Goal: Information Seeking & Learning: Check status

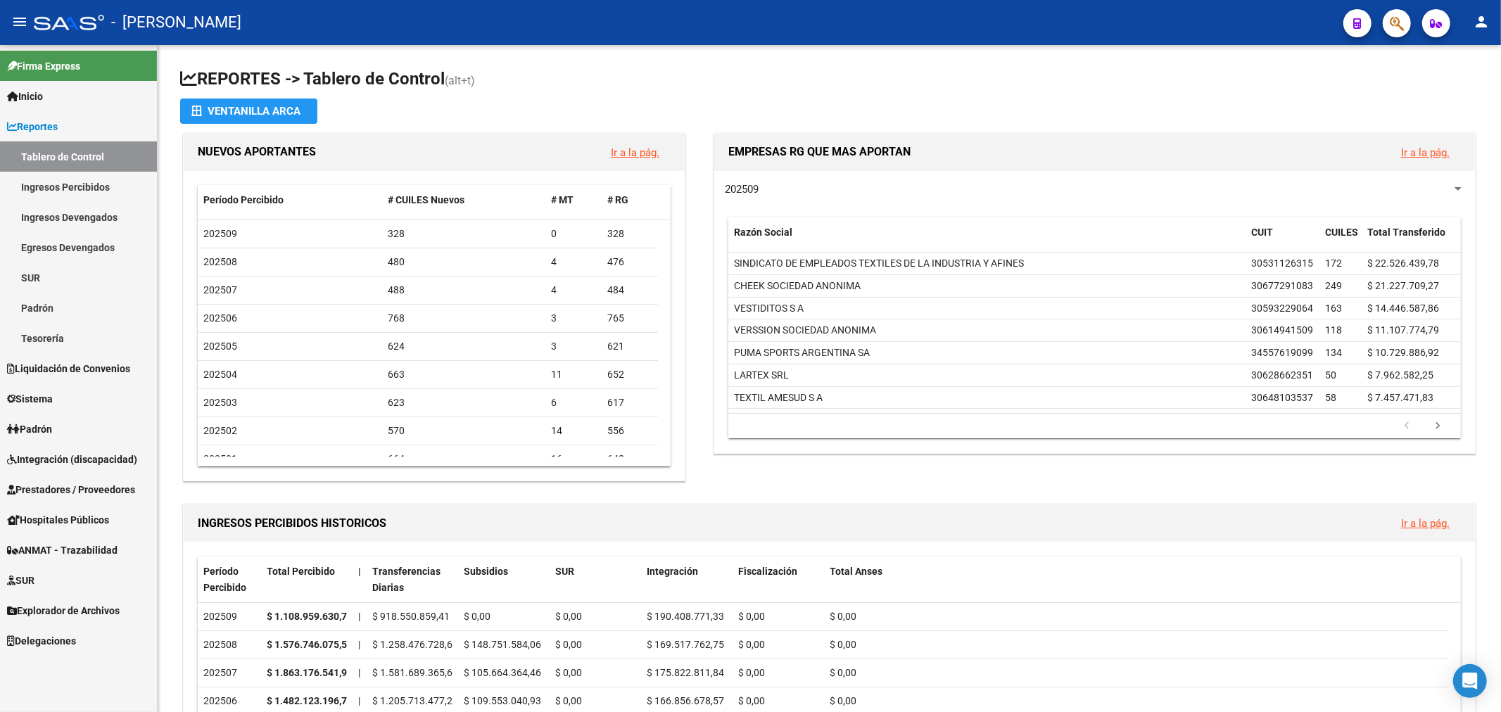
click at [47, 152] on link "Tablero de Control" at bounding box center [78, 156] width 157 height 30
click at [93, 142] on link "Tablero de Control" at bounding box center [78, 156] width 157 height 30
click at [58, 129] on span "Reportes" at bounding box center [32, 126] width 51 height 15
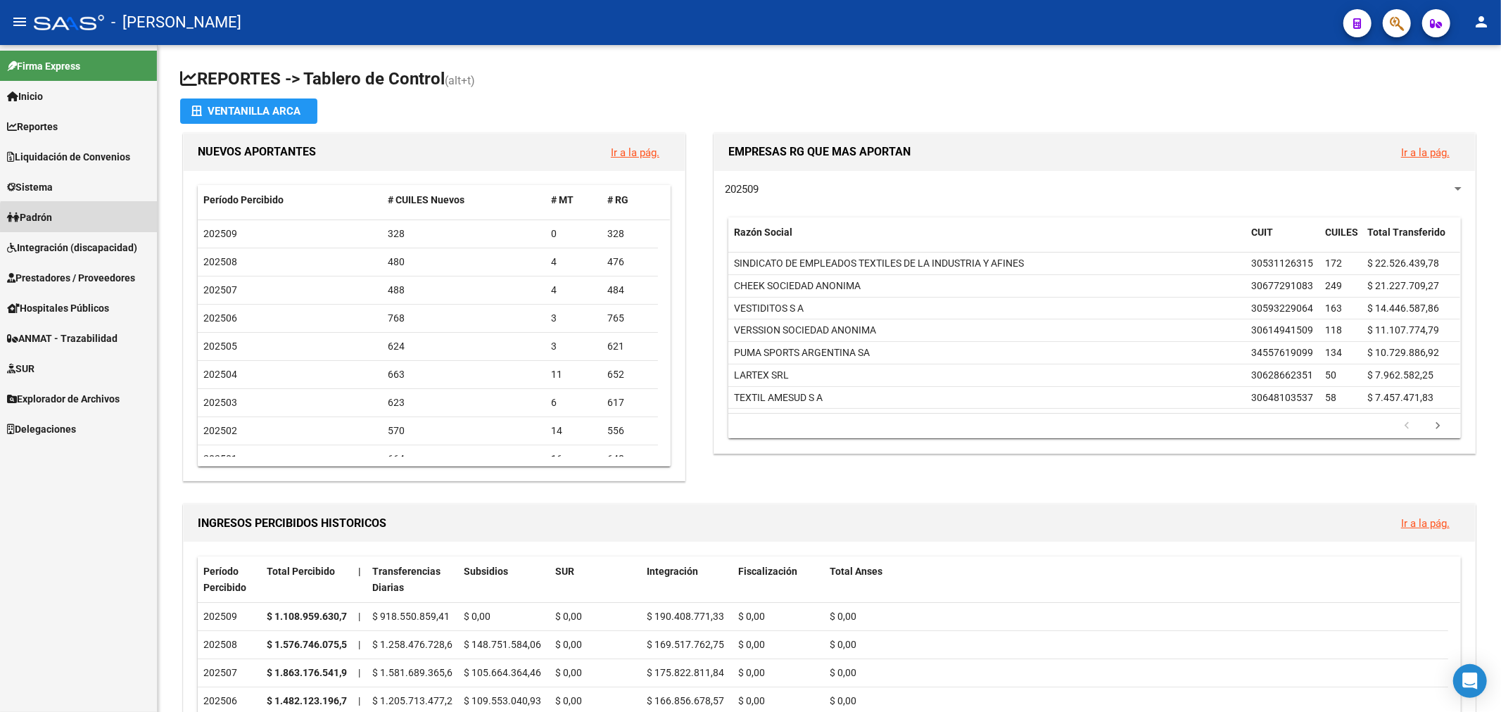
click at [83, 219] on link "Padrón" at bounding box center [78, 217] width 157 height 30
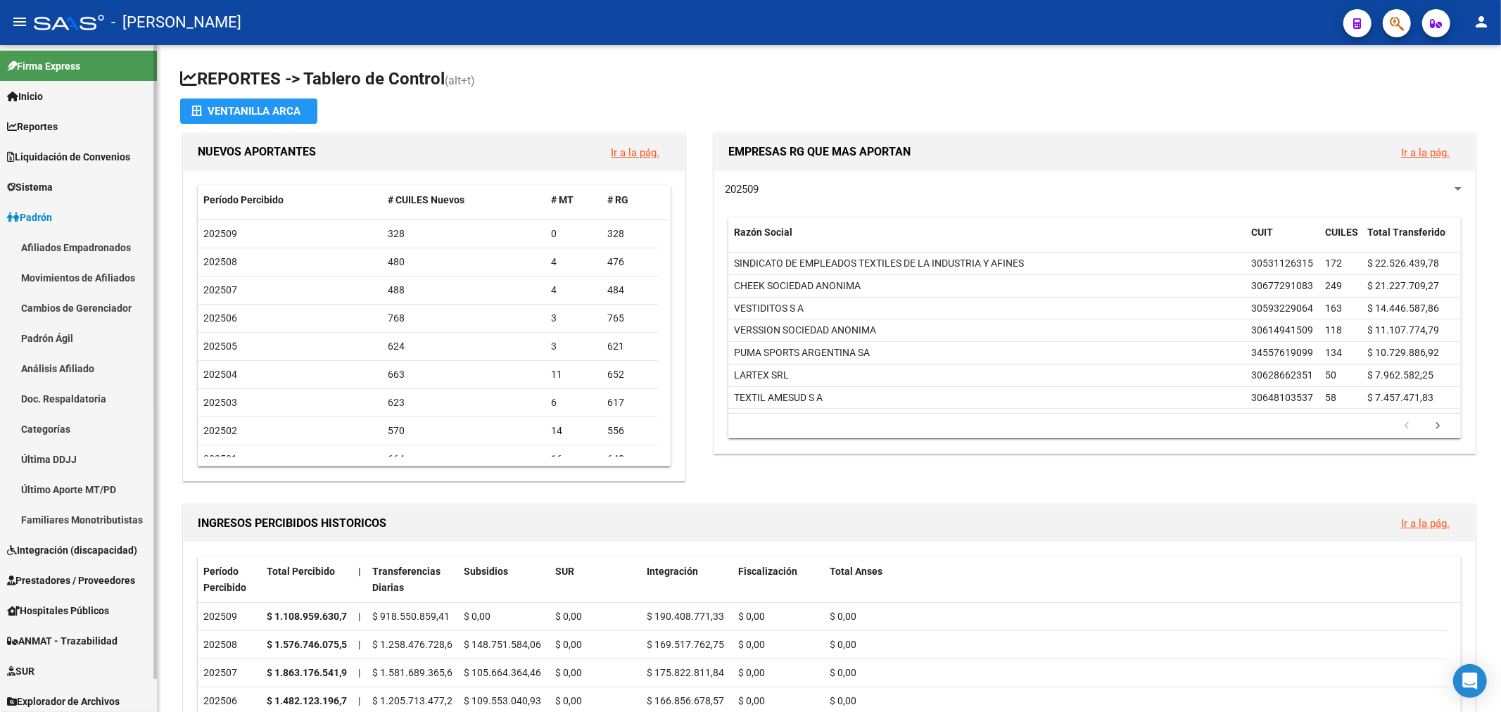
click at [106, 333] on link "Padrón Ágil" at bounding box center [78, 338] width 157 height 30
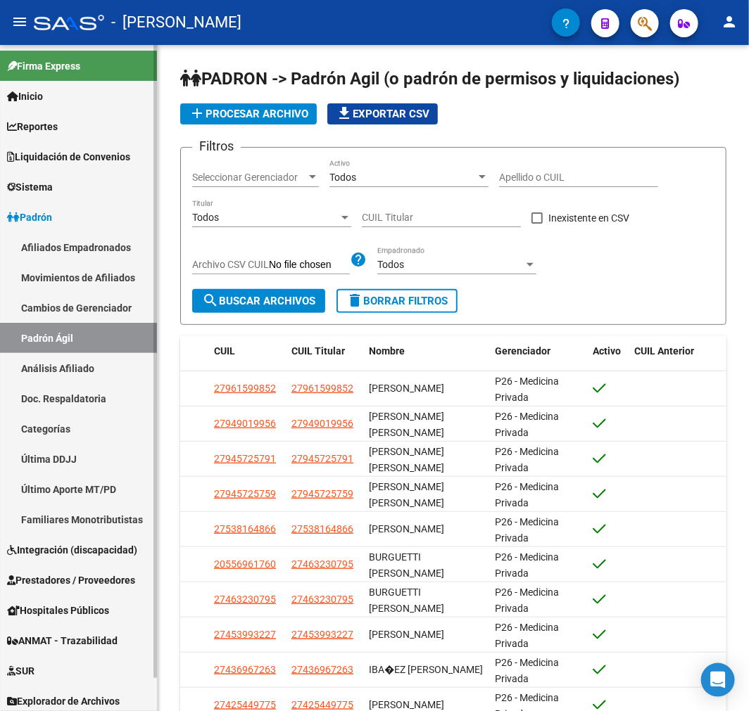
click at [93, 219] on link "Padrón" at bounding box center [78, 217] width 157 height 30
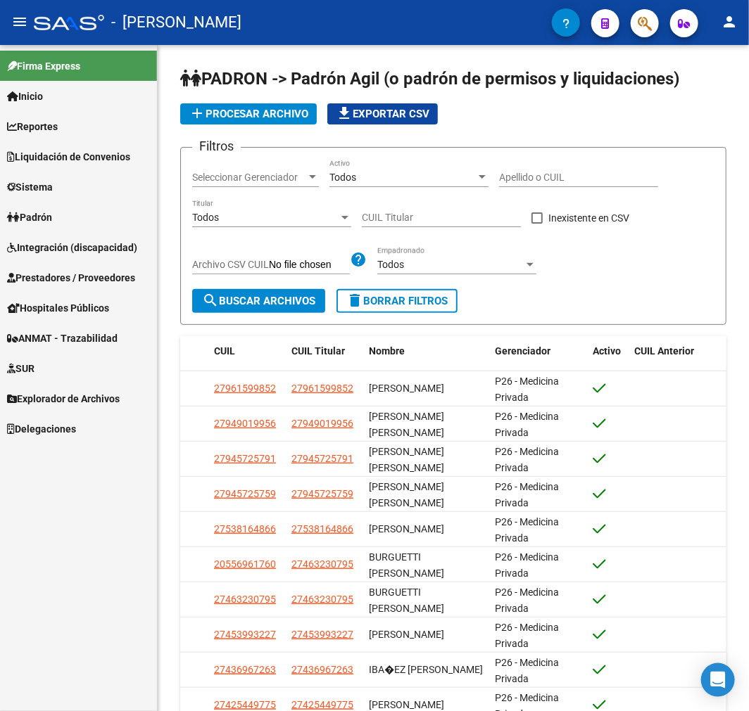
click at [67, 395] on span "Explorador de Archivos" at bounding box center [63, 398] width 113 height 15
click at [68, 577] on link "SSS" at bounding box center [78, 580] width 157 height 30
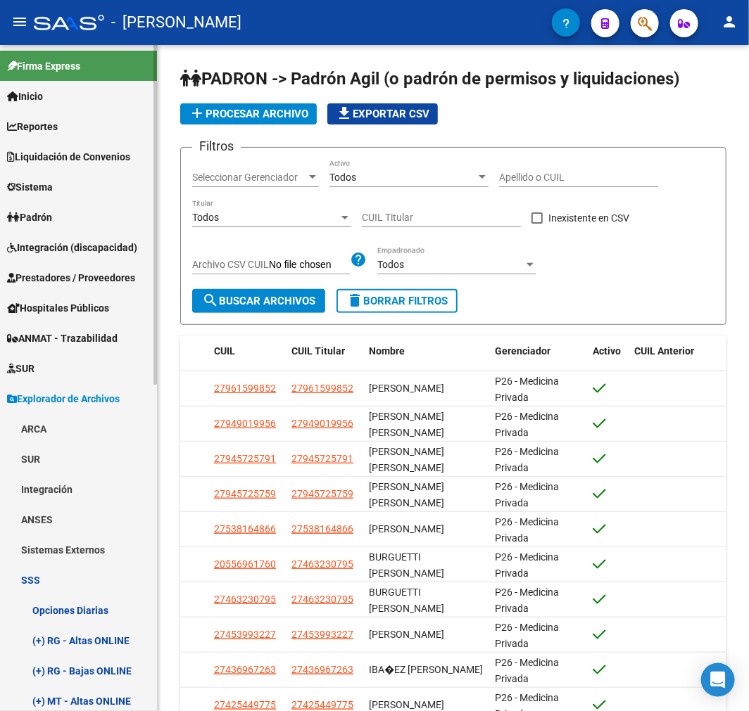
click at [56, 148] on link "Liquidación de Convenios" at bounding box center [78, 156] width 157 height 30
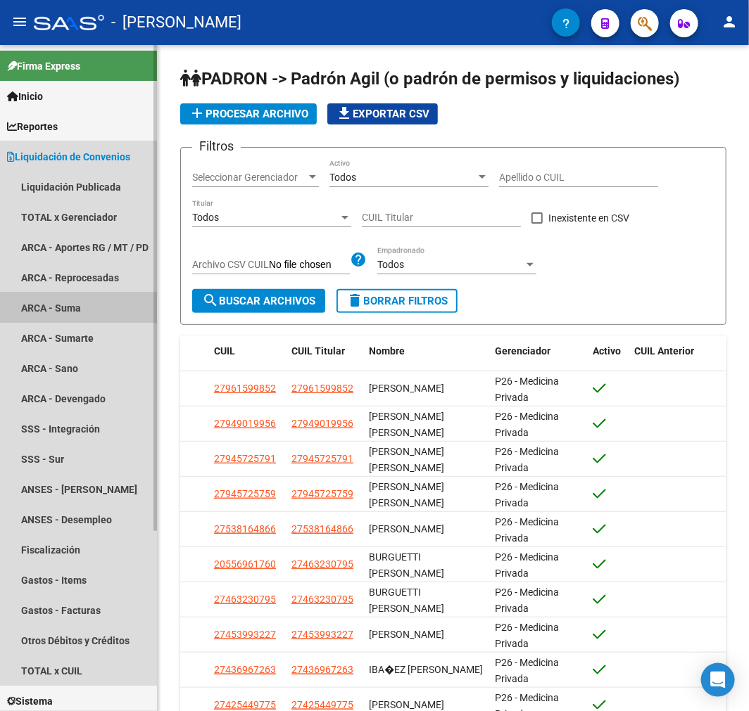
click at [92, 312] on link "ARCA - Suma" at bounding box center [78, 308] width 157 height 30
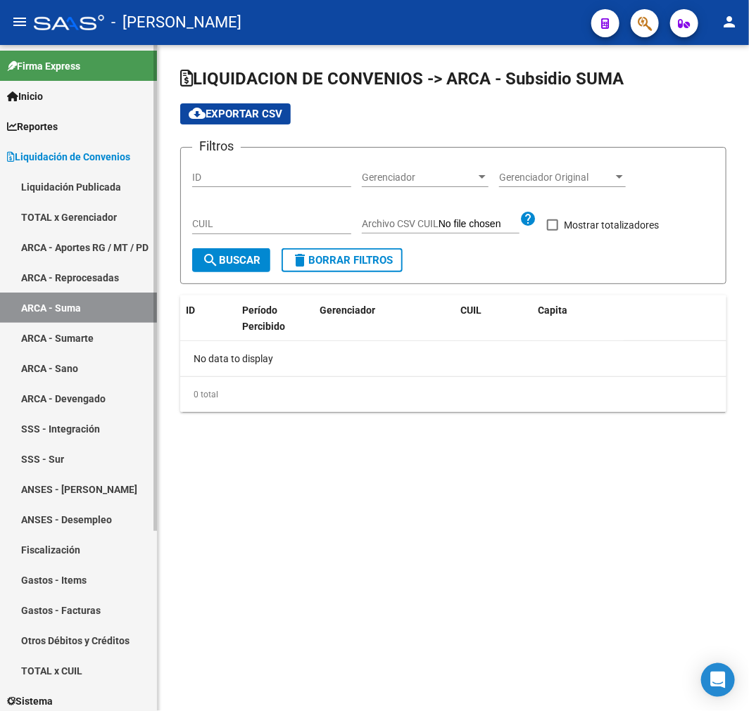
checkbox input "true"
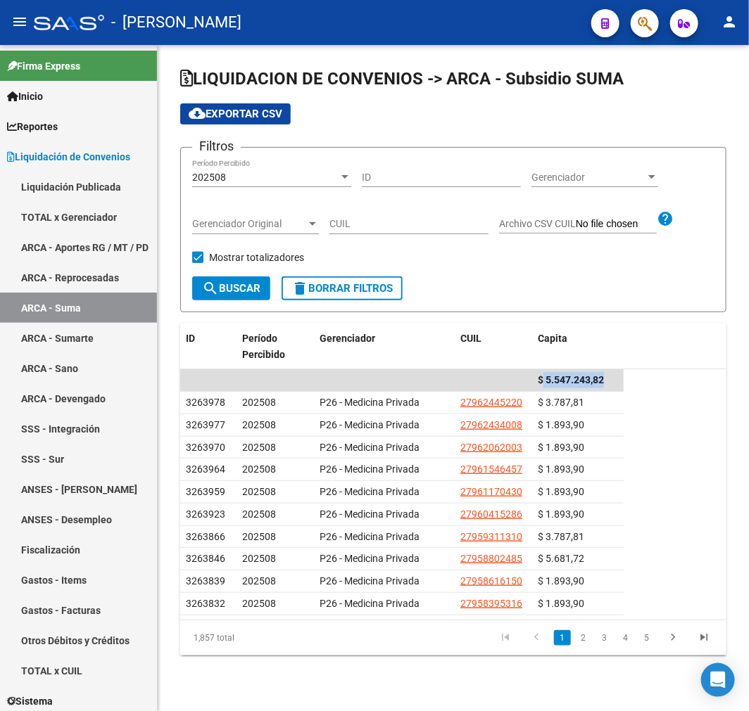
drag, startPoint x: 542, startPoint y: 381, endPoint x: 644, endPoint y: 383, distance: 102.0
click at [644, 383] on datatable-summary-row "$ 5.547.243,82" at bounding box center [453, 380] width 546 height 23
click at [646, 418] on datatable-row-wrapper "3263977 202508 P26 - Medicina Privada 27962434008 $ 1.893,90" at bounding box center [453, 425] width 546 height 23
drag, startPoint x: 533, startPoint y: 374, endPoint x: 640, endPoint y: 391, distance: 108.3
click at [640, 391] on datatable-scroller "$ 5.547.243,82 3263978 202508 P26 - Medicina Privada 27962445220 $ 3.787,81 326…" at bounding box center [453, 492] width 546 height 246
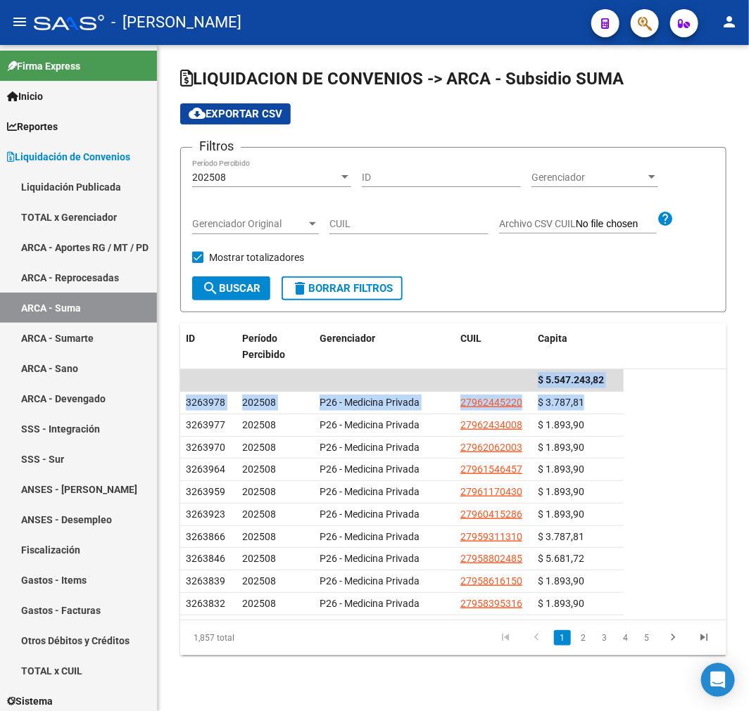
click at [644, 394] on datatable-row-wrapper "3263978 202508 P26 - Medicina Privada 27962445220 $ 3.787,81" at bounding box center [453, 403] width 546 height 23
drag, startPoint x: 542, startPoint y: 376, endPoint x: 656, endPoint y: 388, distance: 115.3
click at [656, 388] on datatable-summary-row "$ 5.547.243,82" at bounding box center [453, 380] width 546 height 23
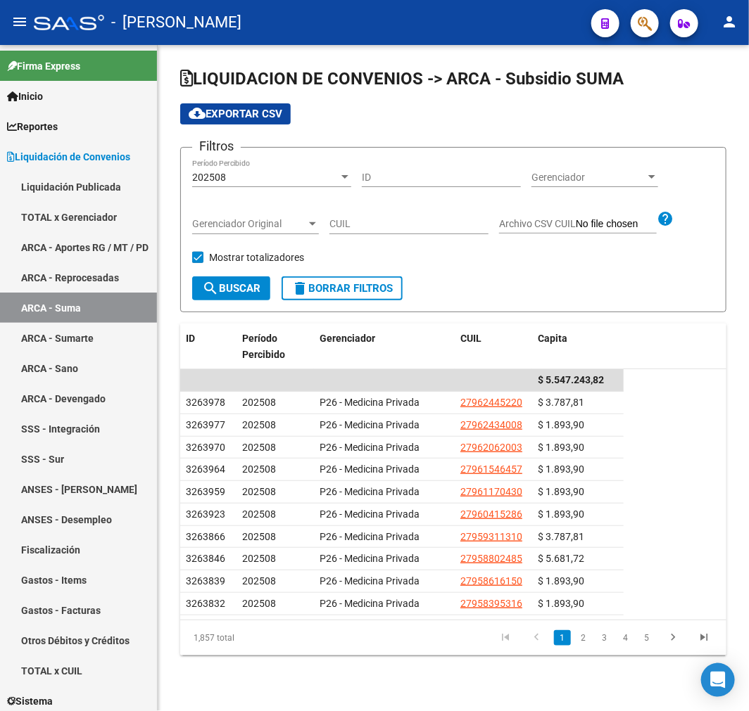
drag, startPoint x: 530, startPoint y: 374, endPoint x: 633, endPoint y: 383, distance: 103.1
click at [633, 383] on datatable-summary-row "$ 5.547.243,82" at bounding box center [453, 380] width 546 height 23
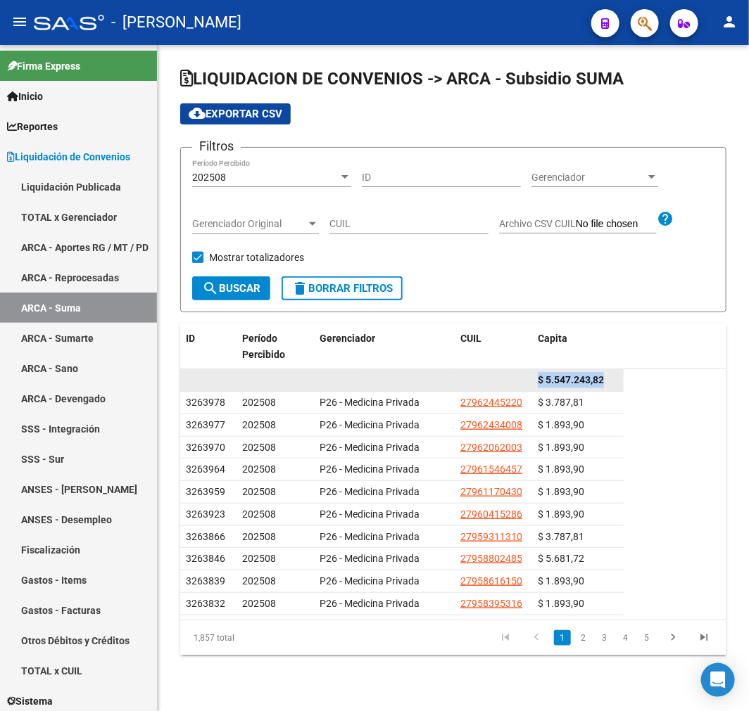
drag, startPoint x: 603, startPoint y: 380, endPoint x: 501, endPoint y: 388, distance: 102.3
click at [501, 388] on div "$ 5.547.243,82" at bounding box center [401, 380] width 443 height 23
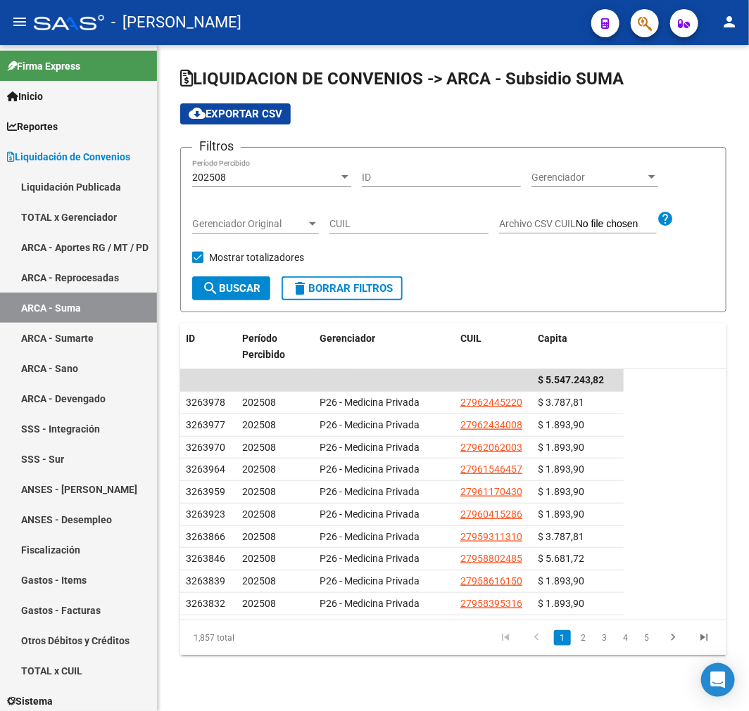
click at [663, 396] on datatable-row-wrapper "3263978 202508 P26 - Medicina Privada 27962445220 $ 3.787,81" at bounding box center [453, 403] width 546 height 23
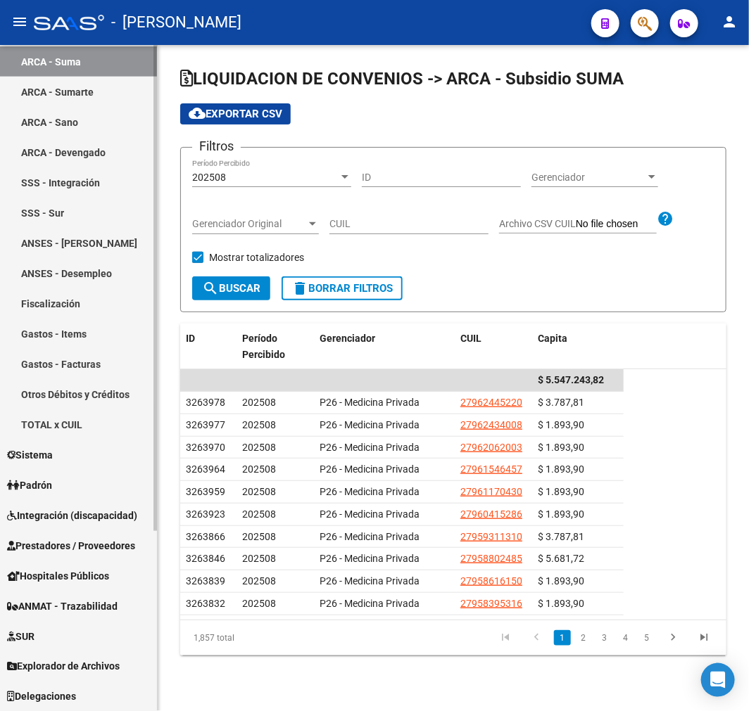
click at [82, 481] on link "Padrón" at bounding box center [78, 485] width 157 height 30
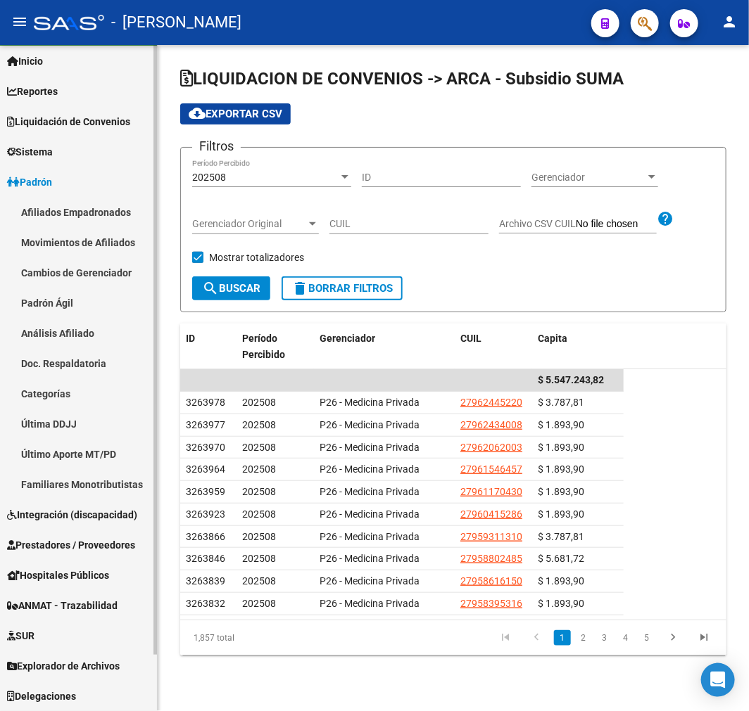
scroll to position [35, 0]
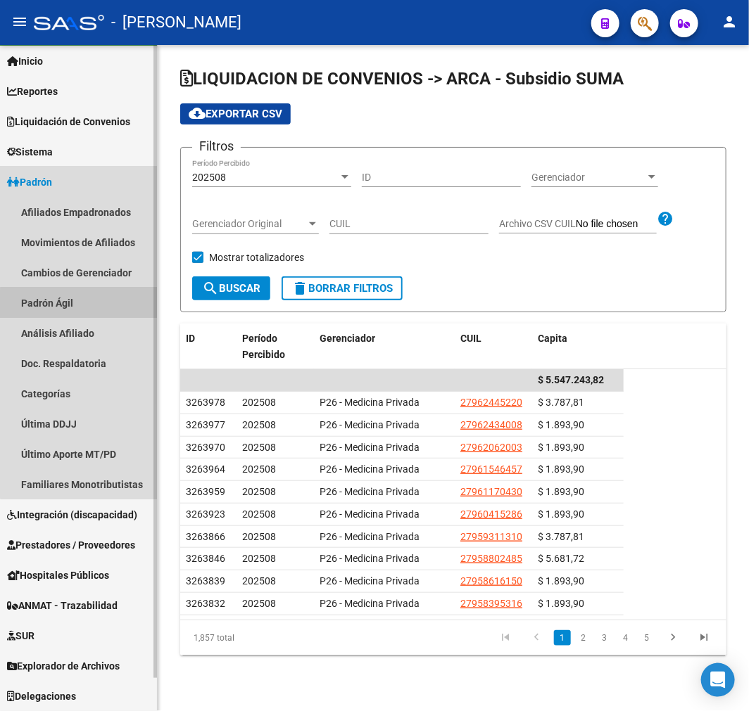
click at [106, 312] on link "Padrón Ágil" at bounding box center [78, 303] width 157 height 30
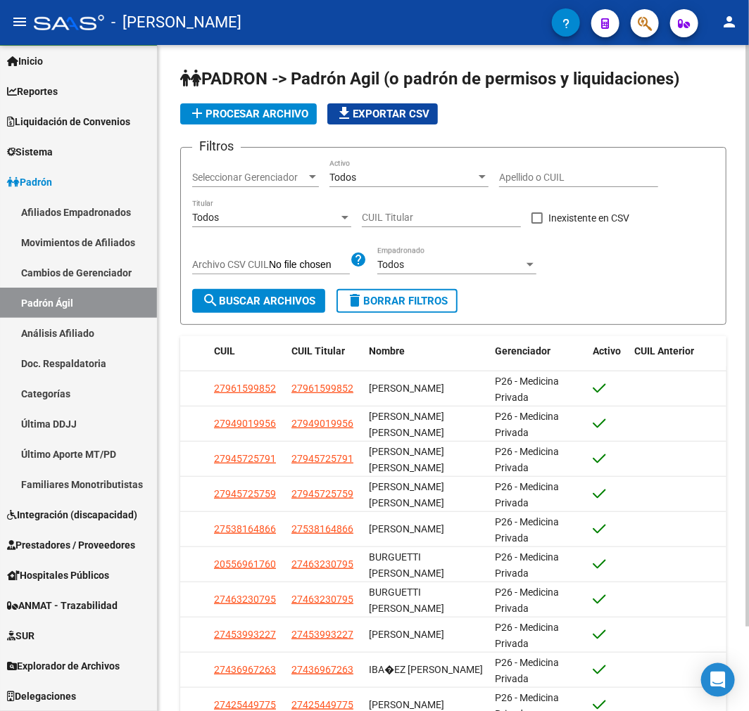
click at [561, 165] on div "Apellido o CUIL" at bounding box center [578, 173] width 159 height 28
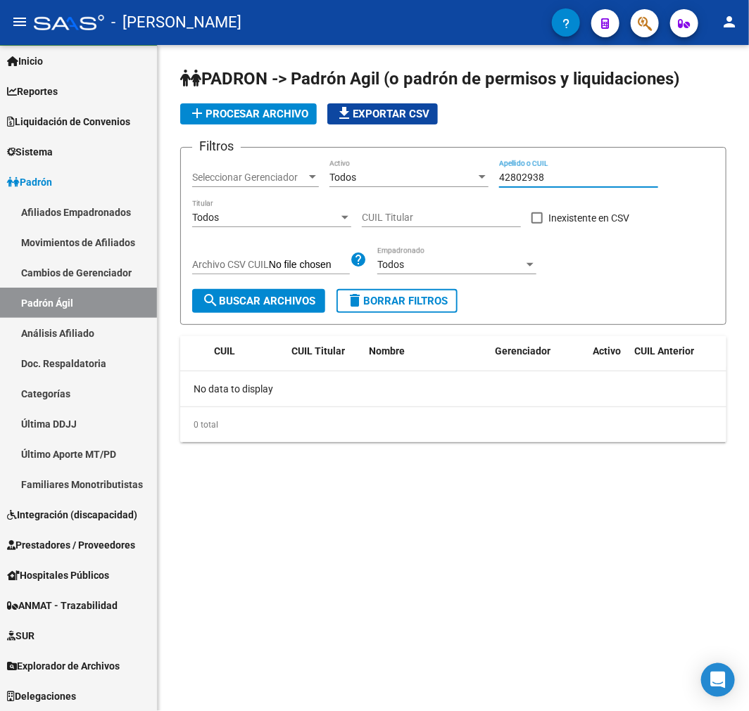
drag, startPoint x: 585, startPoint y: 183, endPoint x: 459, endPoint y: 184, distance: 125.2
click at [459, 184] on div "Filtros Seleccionar Gerenciador Seleccionar Gerenciador Todos Activo 42802938 A…" at bounding box center [453, 224] width 522 height 130
type input "42802938"
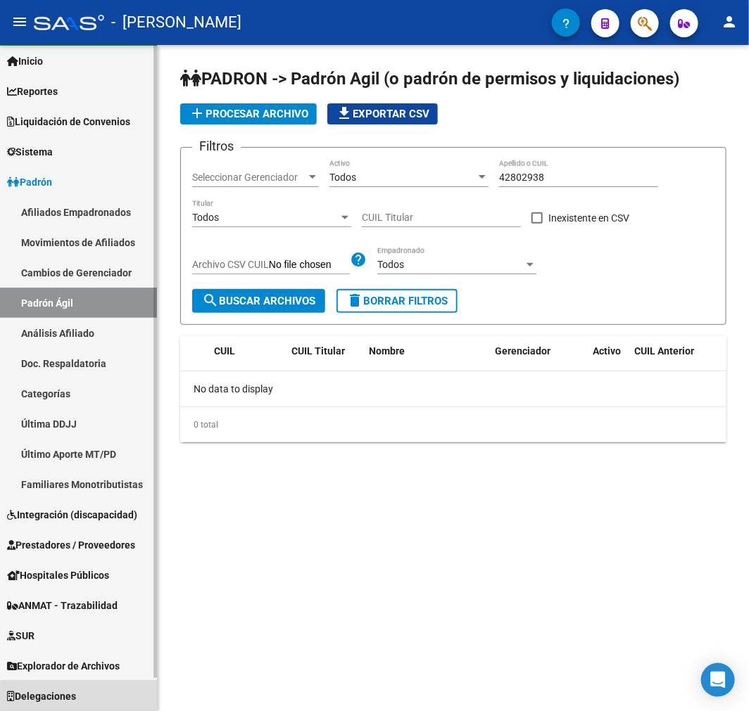
click at [108, 707] on link "Delegaciones" at bounding box center [78, 696] width 157 height 30
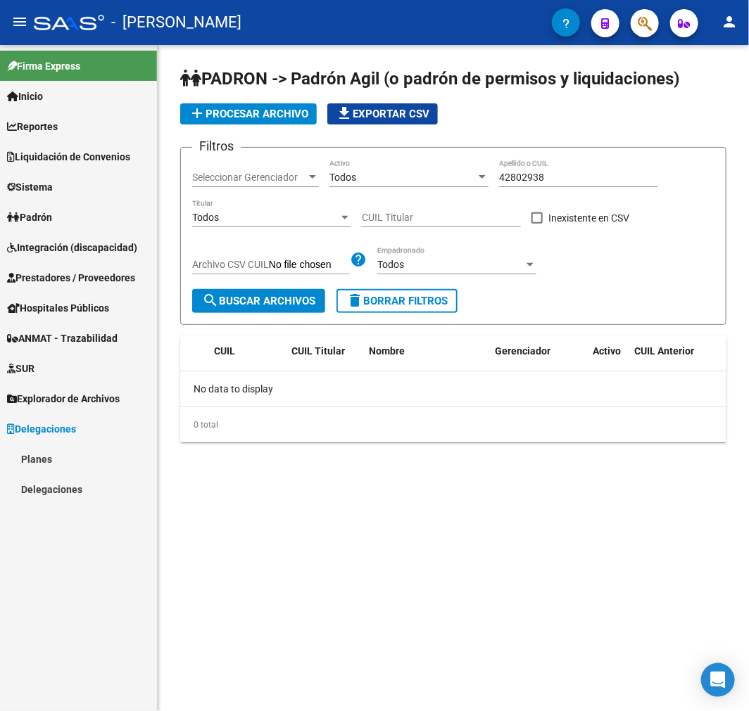
click at [64, 486] on link "Delegaciones" at bounding box center [78, 489] width 157 height 30
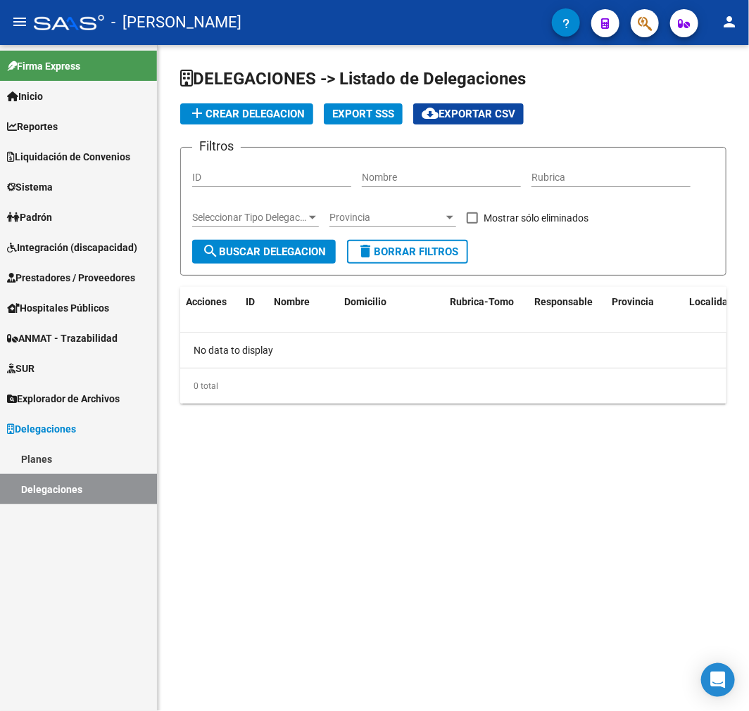
click at [83, 241] on span "Integración (discapacidad)" at bounding box center [72, 247] width 130 height 15
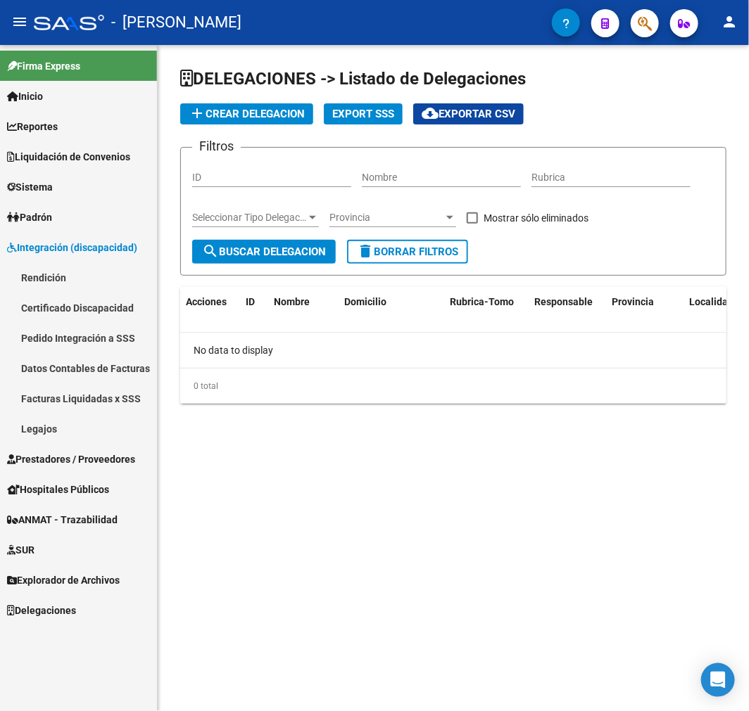
click at [98, 268] on link "Rendición" at bounding box center [78, 277] width 157 height 30
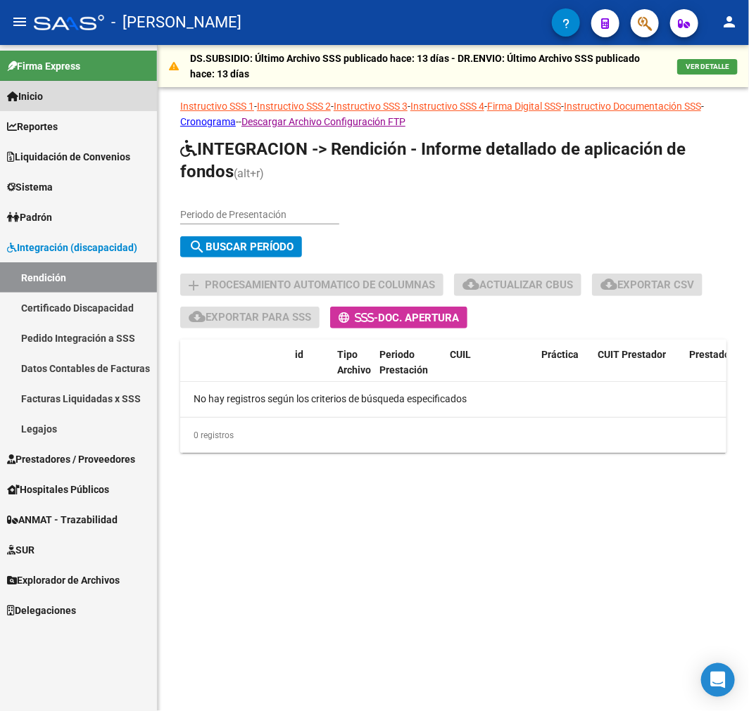
click at [68, 82] on link "Inicio" at bounding box center [78, 96] width 157 height 30
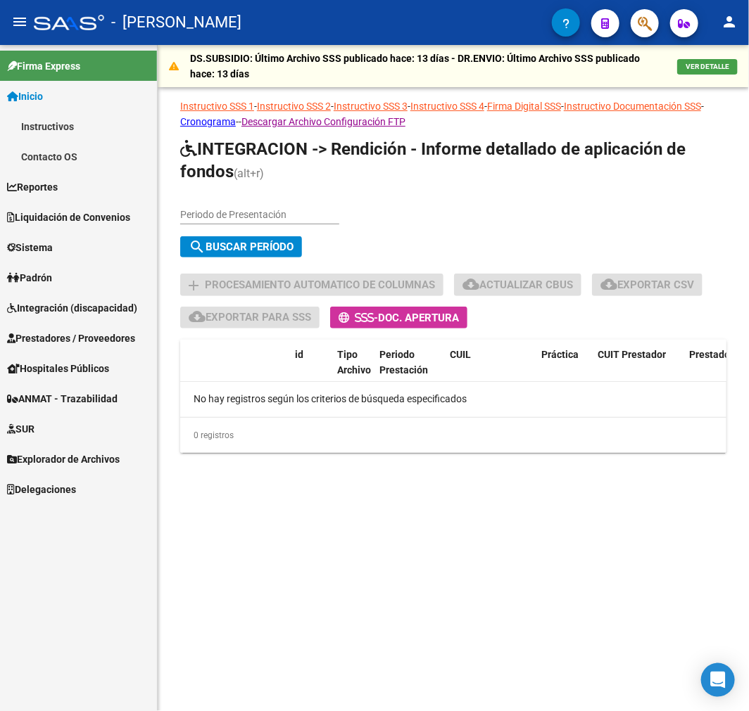
click at [82, 127] on link "Instructivos" at bounding box center [78, 126] width 157 height 30
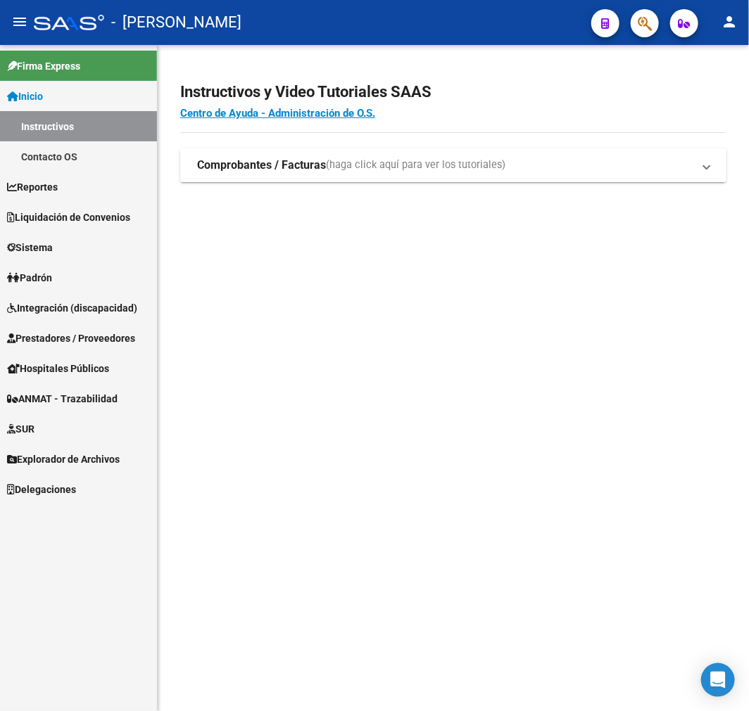
click at [405, 167] on span "(haga click aquí para ver los tutoriales)" at bounding box center [415, 165] width 179 height 15
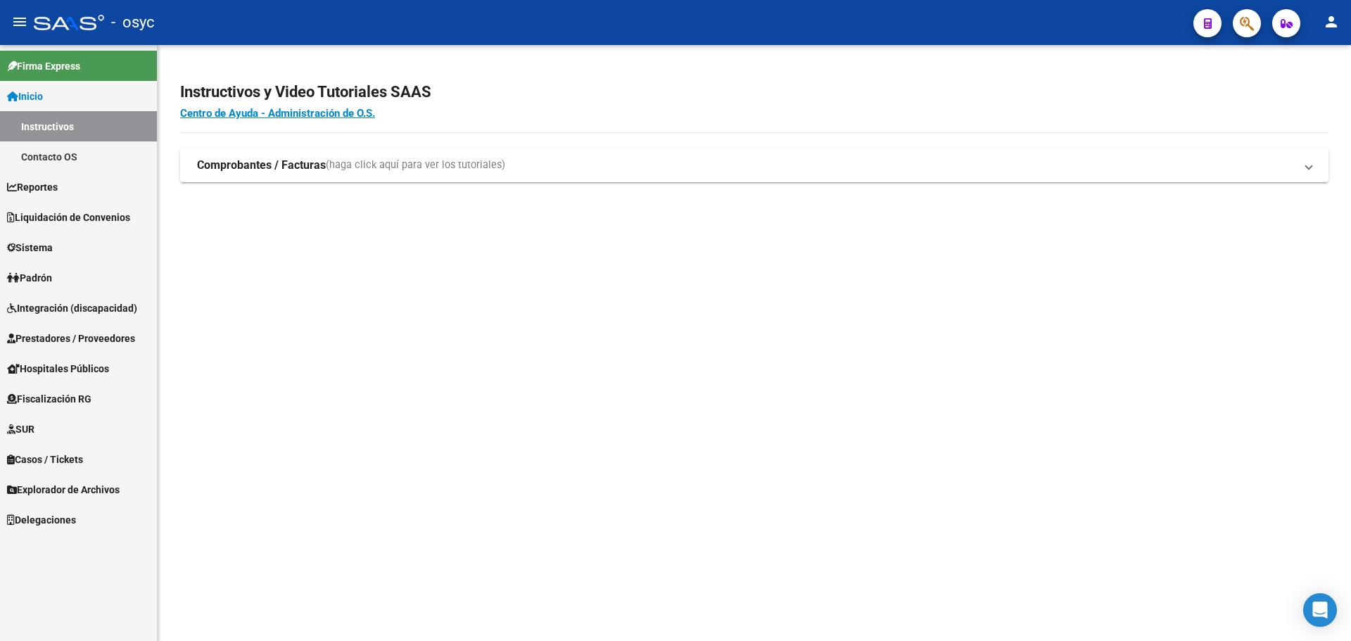
click at [101, 286] on link "Padrón" at bounding box center [78, 277] width 157 height 30
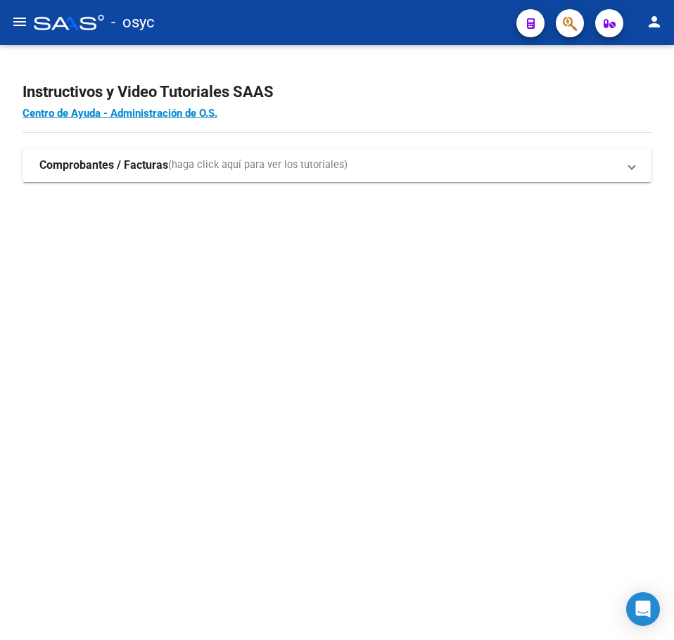
drag, startPoint x: 15, startPoint y: 29, endPoint x: 20, endPoint y: 51, distance: 22.4
click at [15, 29] on mat-icon "menu" at bounding box center [19, 21] width 17 height 17
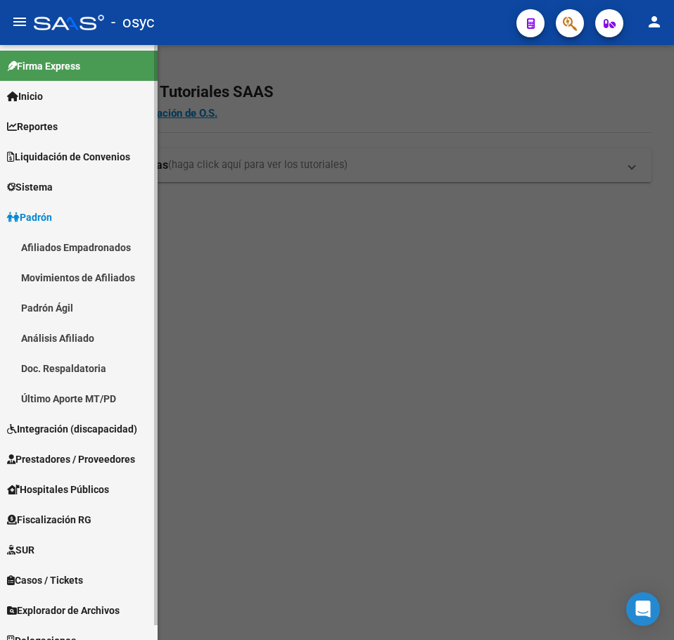
scroll to position [15, 0]
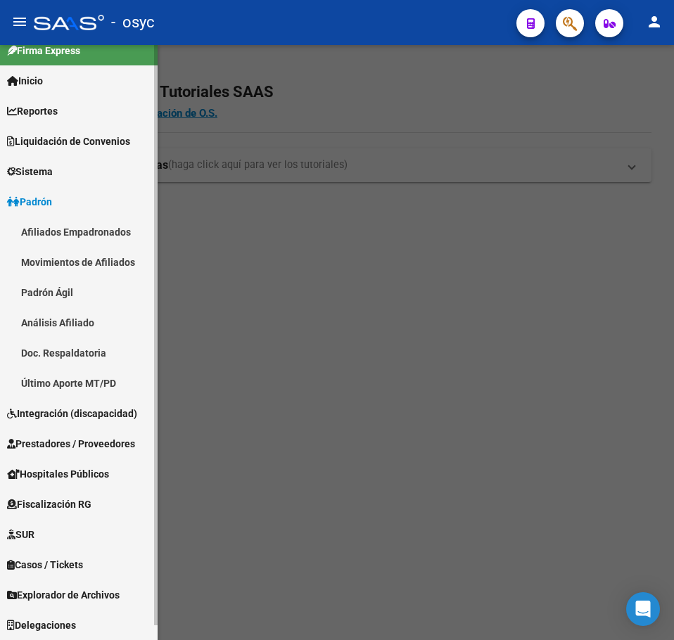
click at [94, 590] on span "Explorador de Archivos" at bounding box center [63, 594] width 113 height 15
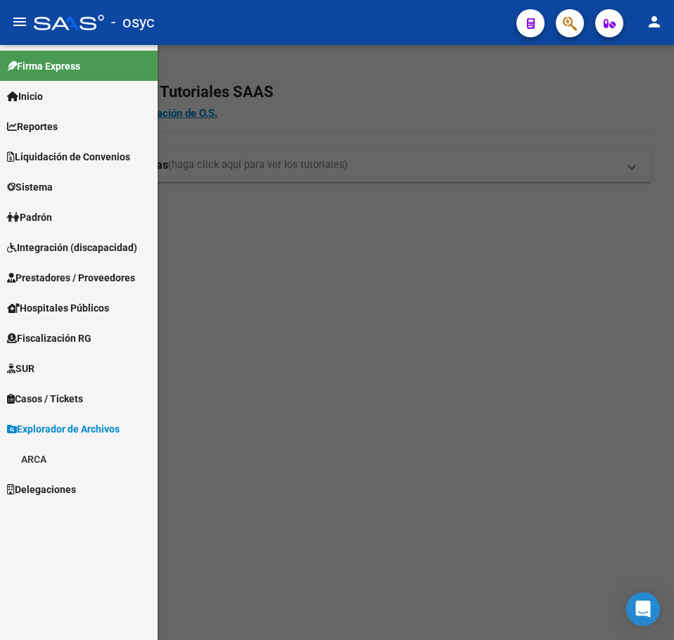
scroll to position [0, 0]
drag, startPoint x: 47, startPoint y: 465, endPoint x: 56, endPoint y: 476, distance: 14.5
click at [47, 465] on link "ARCA" at bounding box center [79, 459] width 158 height 30
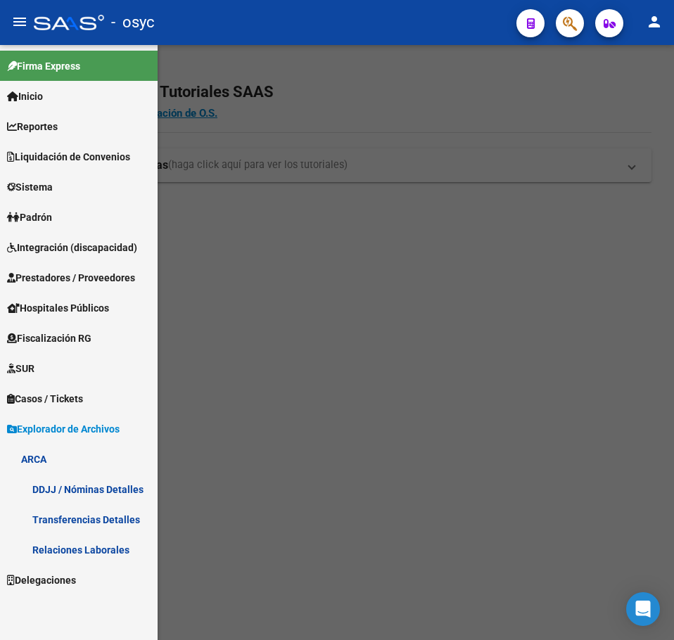
click at [94, 516] on link "Transferencias Detalles" at bounding box center [79, 519] width 158 height 30
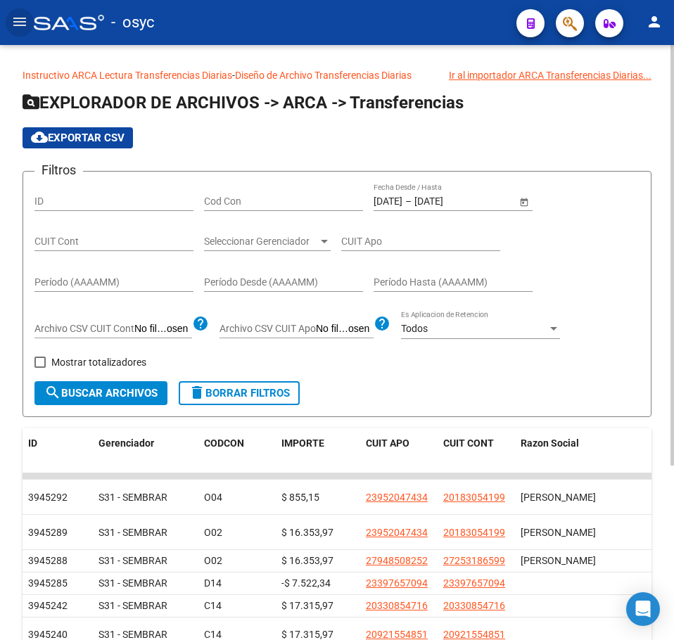
click at [281, 237] on span "Seleccionar Gerenciador" at bounding box center [261, 242] width 114 height 12
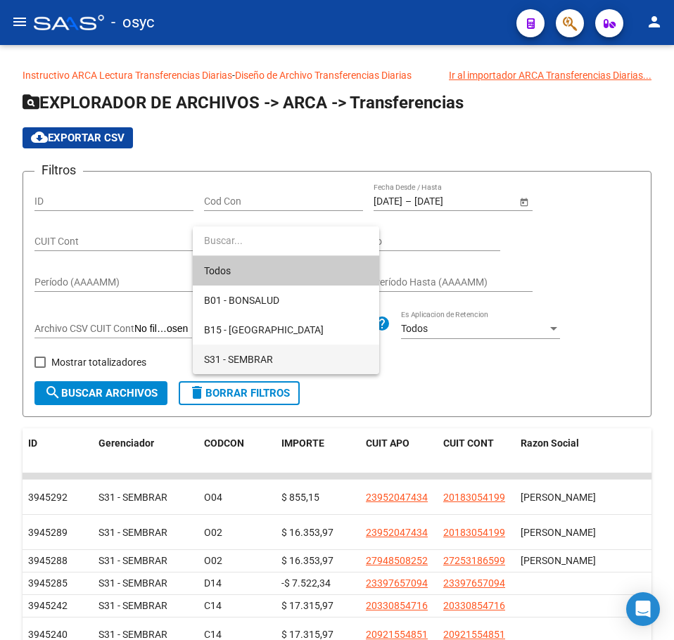
click at [362, 362] on span "S31 - SEMBRAR" at bounding box center [286, 360] width 164 height 30
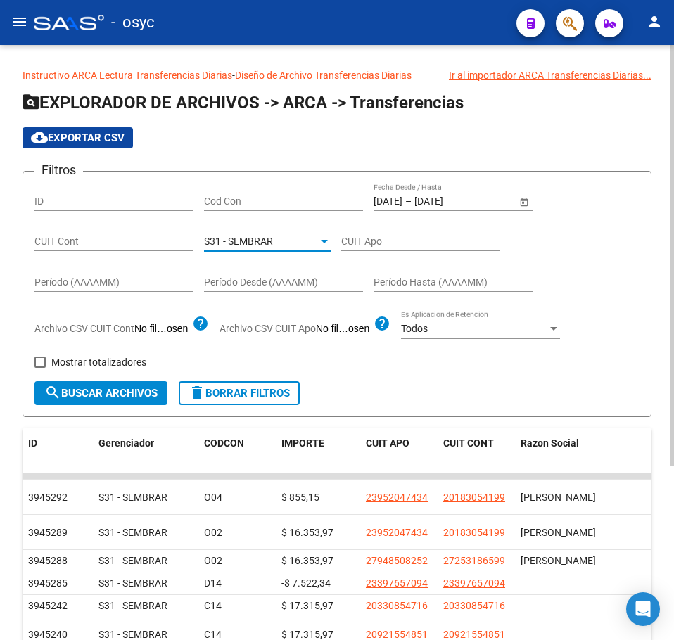
click at [113, 143] on span "cloud_download Exportar CSV" at bounding box center [78, 138] width 94 height 13
click at [269, 240] on span "S31 - SEMBRAR" at bounding box center [238, 241] width 69 height 11
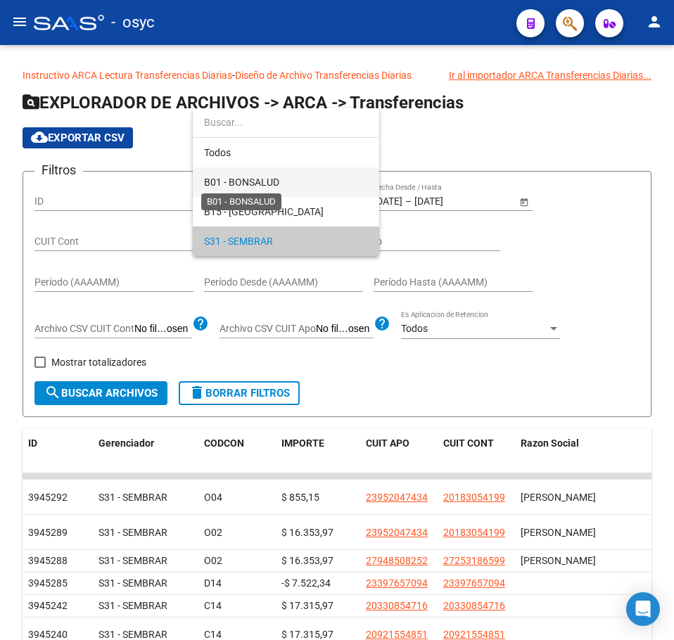
click at [246, 182] on span "B01 - BONSALUD" at bounding box center [241, 182] width 75 height 11
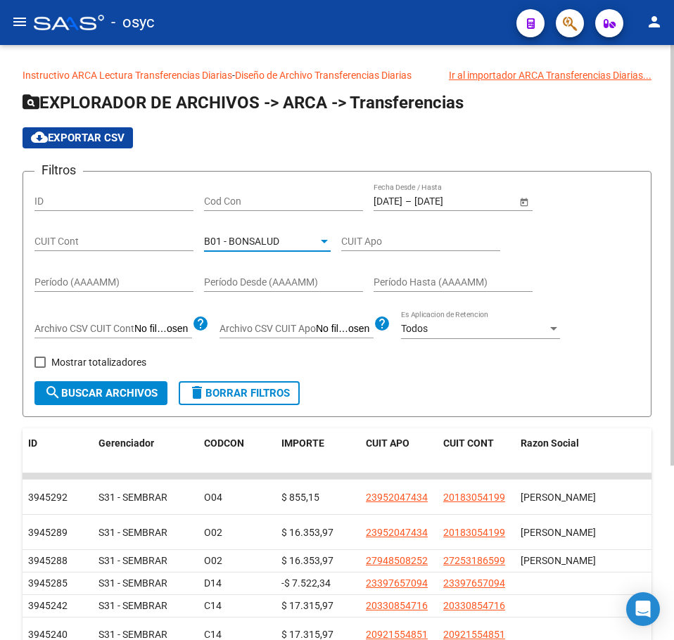
click at [255, 224] on div "B01 - BONSALUD Seleccionar Gerenciador" at bounding box center [267, 237] width 127 height 28
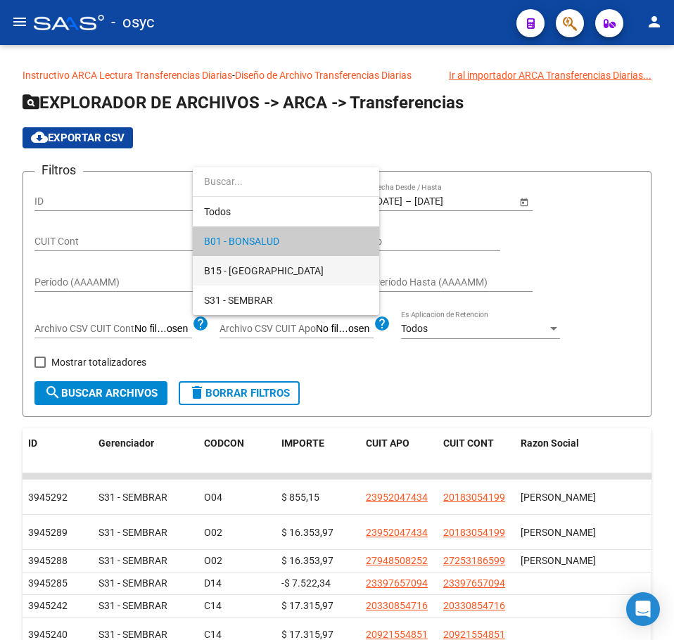
click at [275, 262] on span "B15 - BENESALUD" at bounding box center [286, 271] width 164 height 30
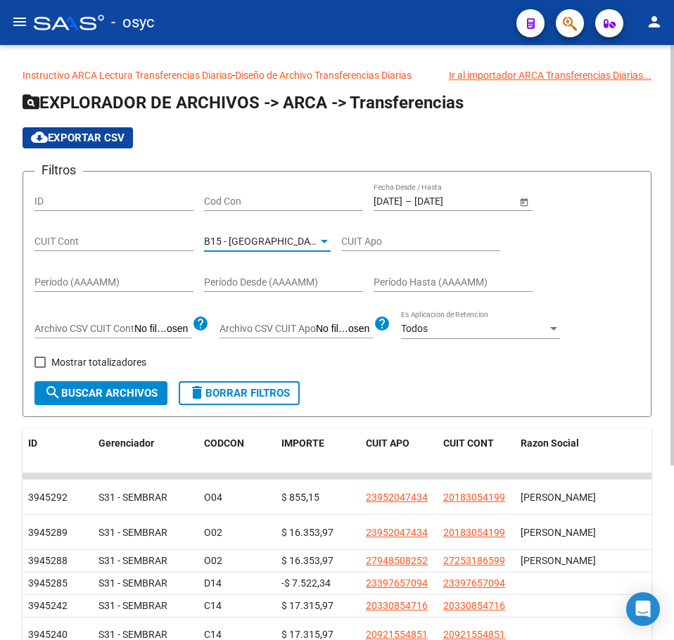
click at [96, 405] on button "search Buscar Archivos" at bounding box center [100, 393] width 133 height 24
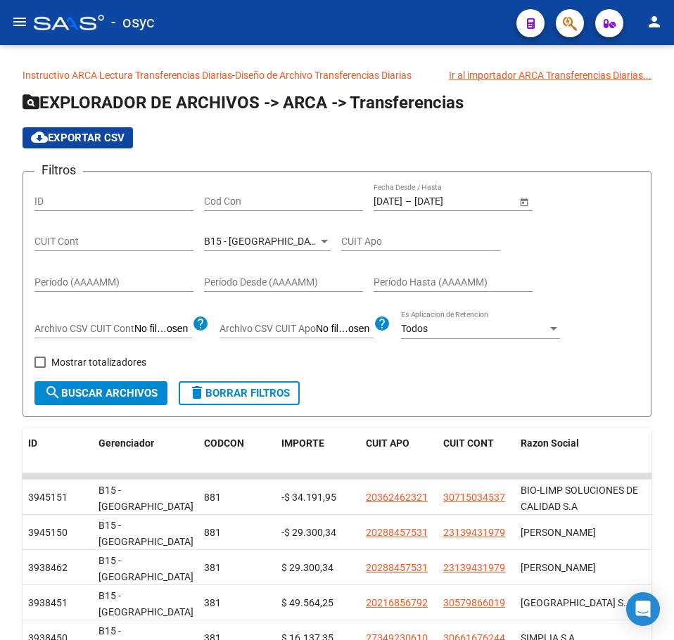
click at [30, 22] on button "menu" at bounding box center [20, 22] width 28 height 28
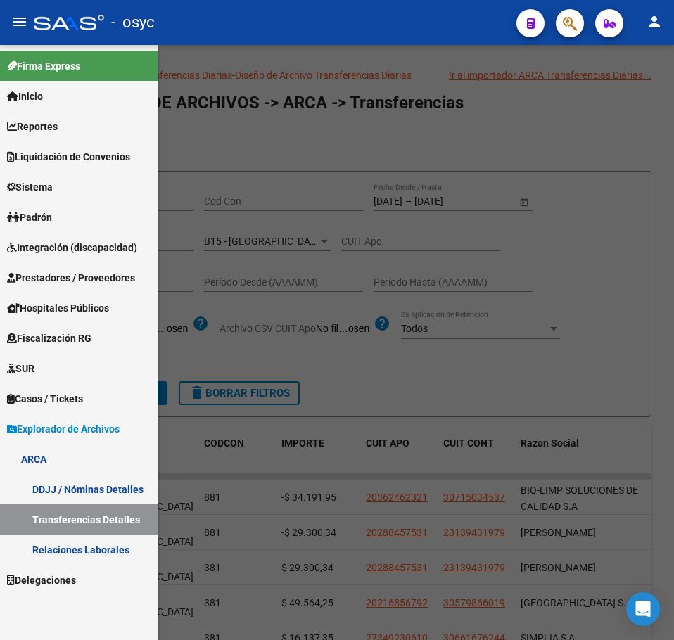
click at [67, 153] on span "Liquidación de Convenios" at bounding box center [68, 156] width 123 height 15
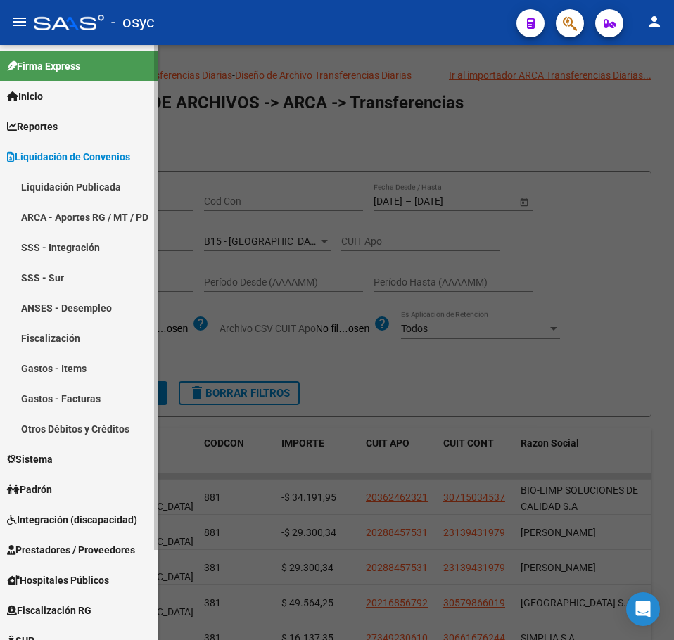
click at [77, 212] on link "ARCA - Aportes RG / MT / PD" at bounding box center [79, 217] width 158 height 30
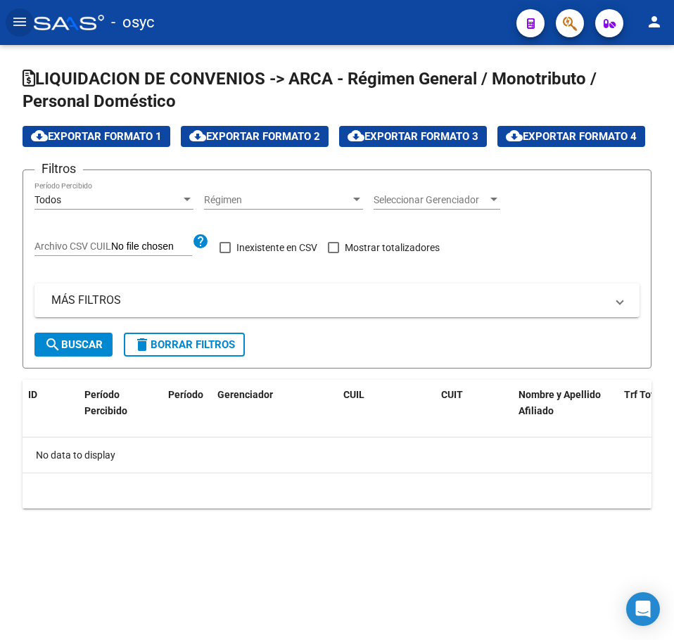
click at [118, 210] on div "Todos Período Percibido" at bounding box center [113, 196] width 159 height 28
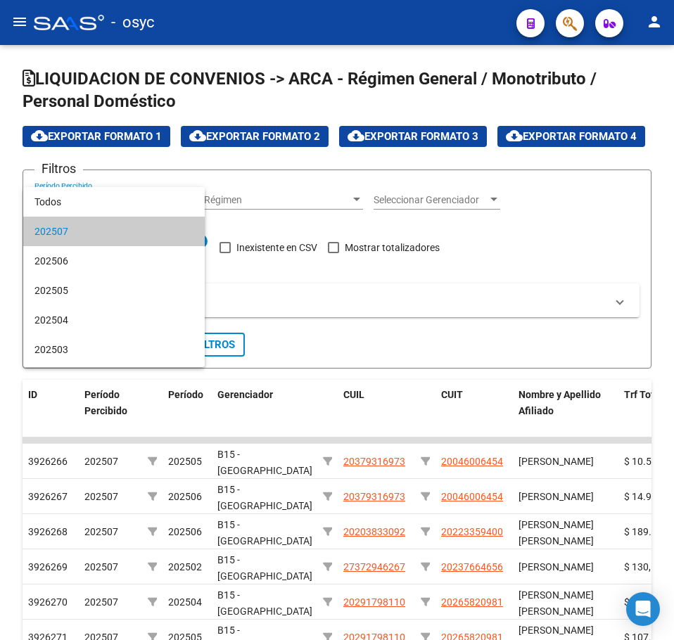
click at [305, 257] on div at bounding box center [337, 320] width 674 height 640
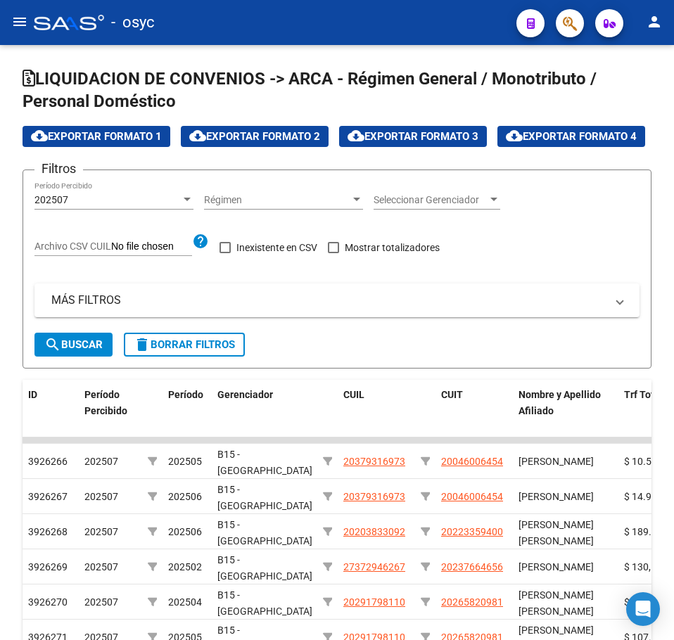
click at [32, 9] on mat-toolbar "menu - osyc person" at bounding box center [337, 22] width 674 height 45
click at [26, 23] on mat-icon "menu" at bounding box center [19, 21] width 17 height 17
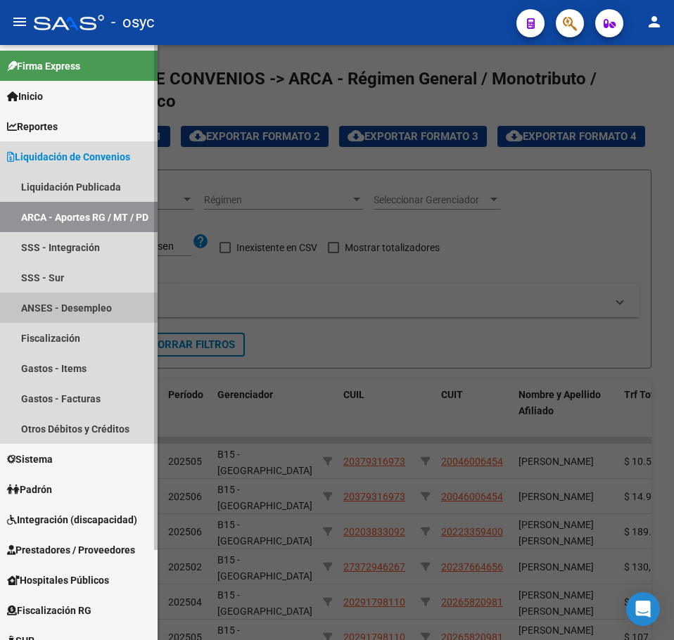
click at [39, 313] on link "ANSES - Desempleo" at bounding box center [79, 308] width 158 height 30
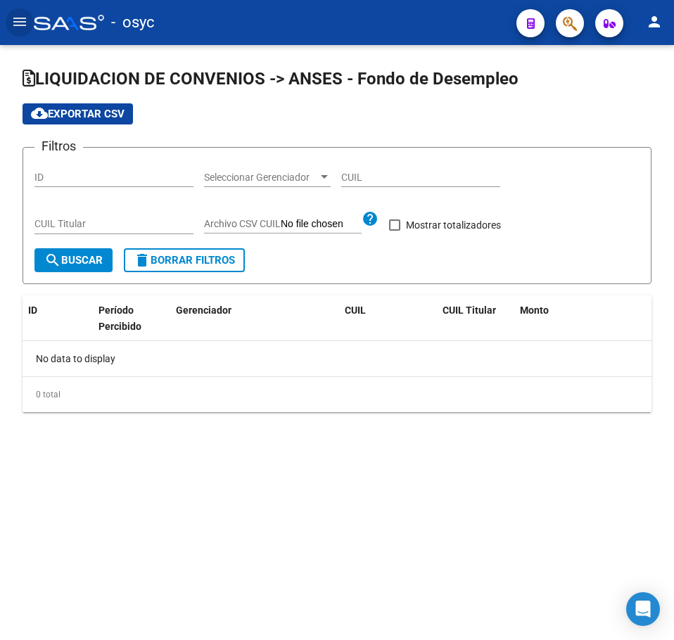
checkbox input "true"
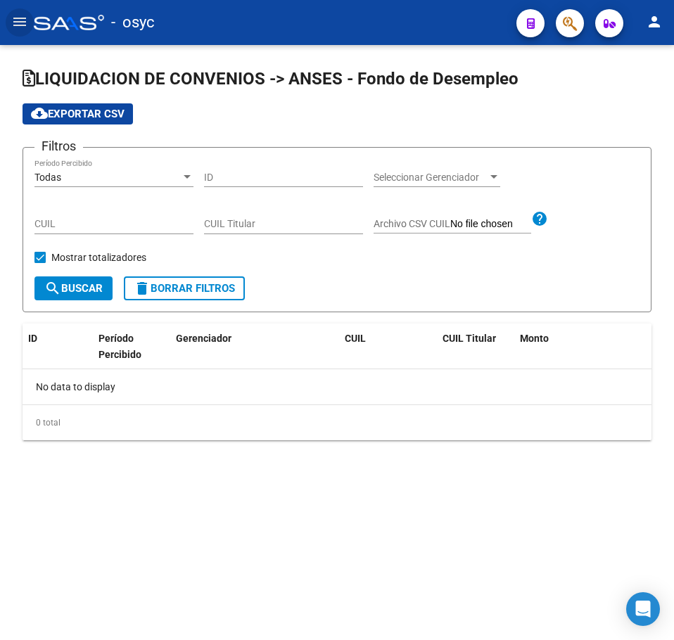
click at [132, 173] on div "Todas" at bounding box center [107, 178] width 146 height 12
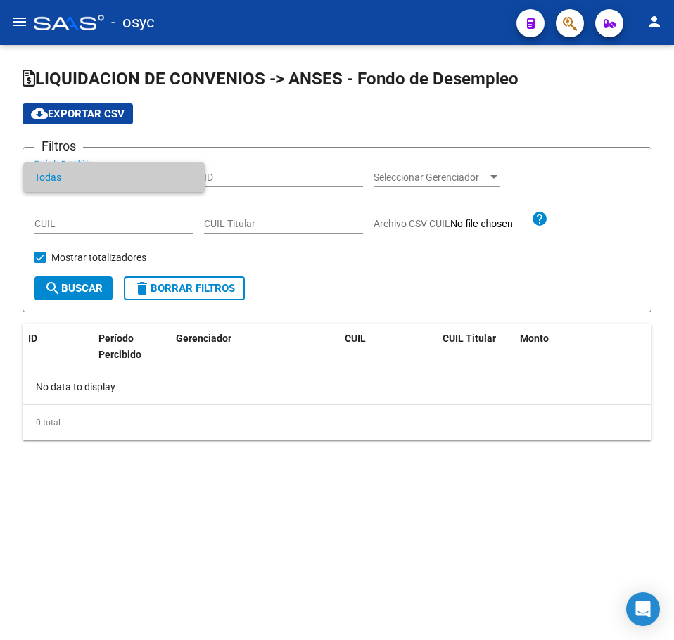
click at [296, 170] on div at bounding box center [337, 320] width 674 height 640
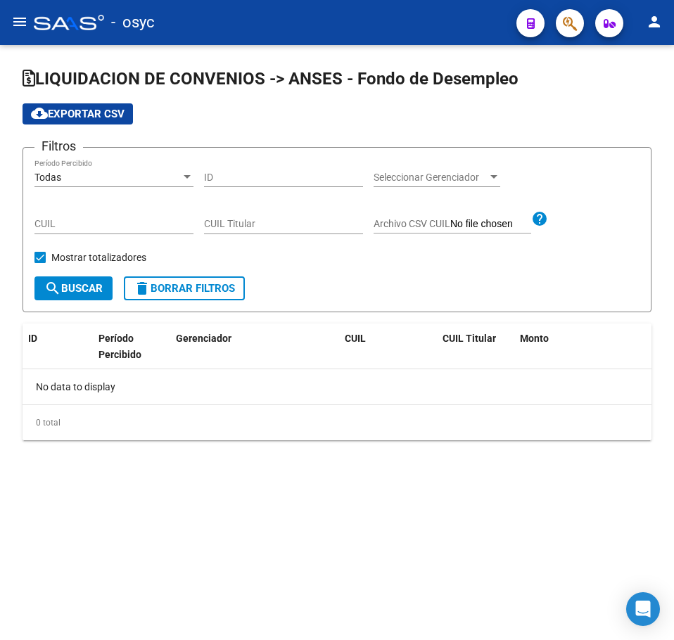
click at [8, 5] on mat-toolbar "menu - osyc person" at bounding box center [337, 22] width 674 height 45
click at [12, 10] on button "menu" at bounding box center [20, 22] width 28 height 28
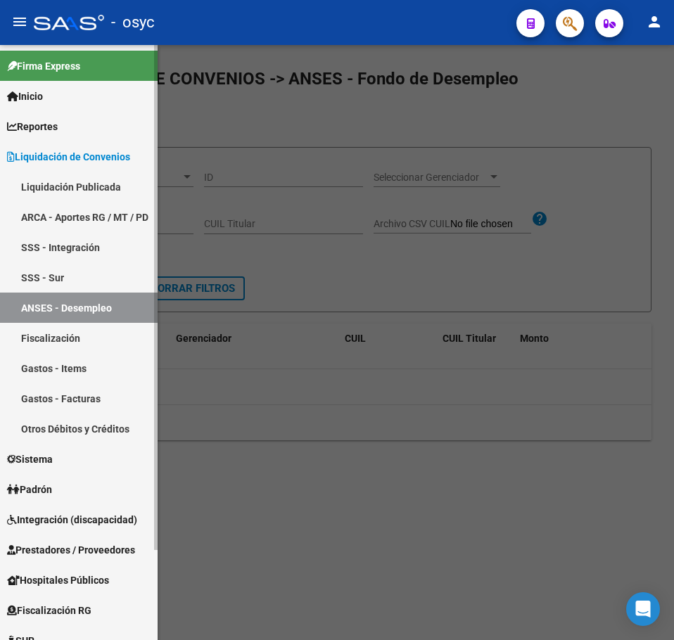
click at [79, 217] on link "ARCA - Aportes RG / MT / PD" at bounding box center [79, 217] width 158 height 30
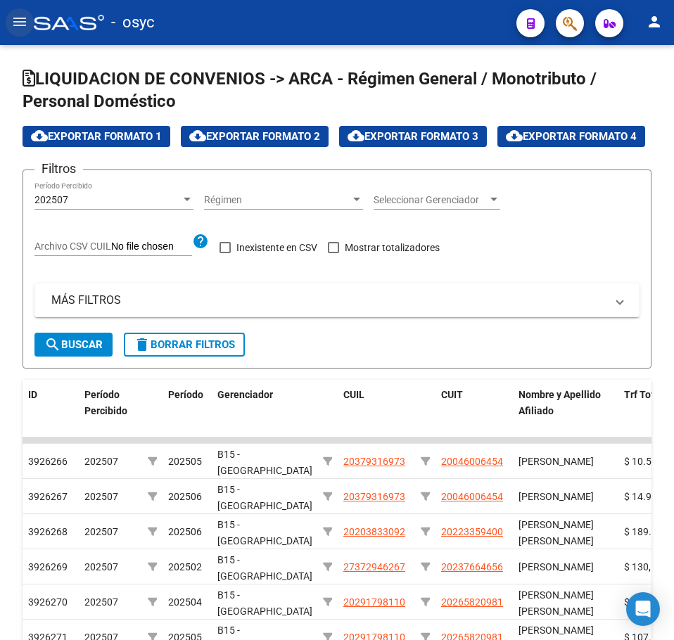
click at [19, 30] on mat-icon "menu" at bounding box center [19, 21] width 17 height 17
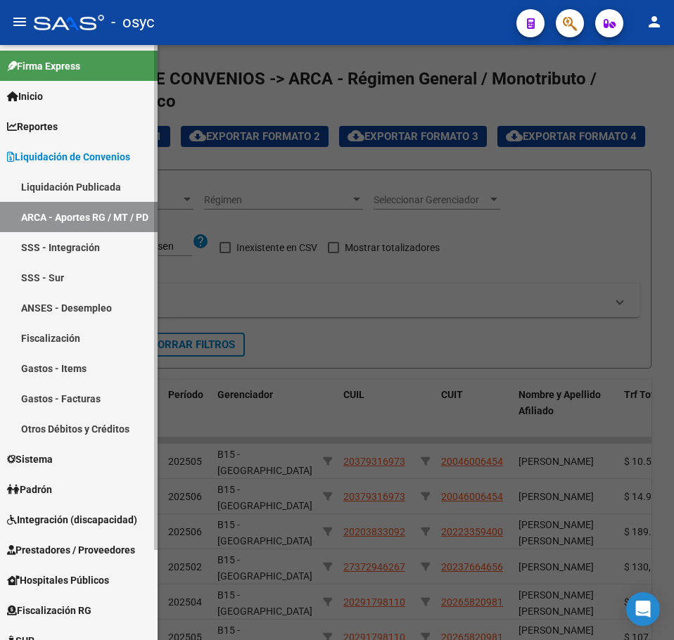
click at [52, 495] on span "Padrón" at bounding box center [29, 489] width 45 height 15
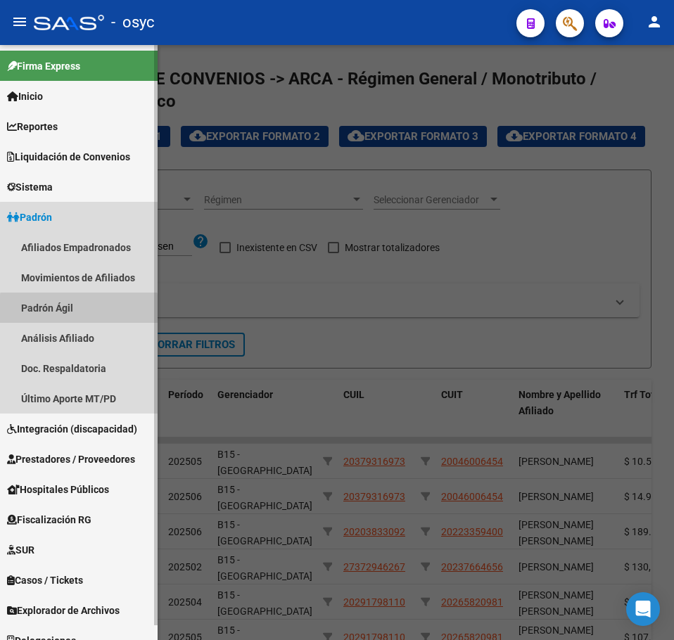
click at [79, 315] on link "Padrón Ágil" at bounding box center [79, 308] width 158 height 30
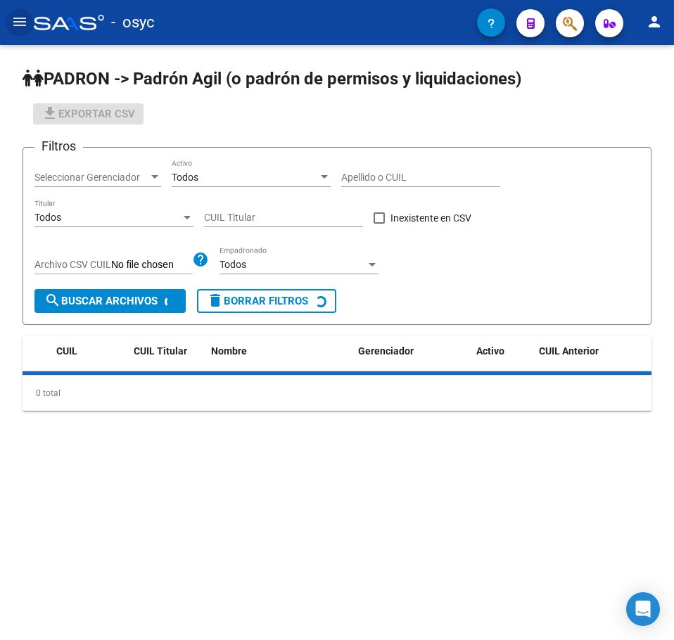
click at [377, 175] on input "Apellido o CUIL" at bounding box center [420, 178] width 159 height 12
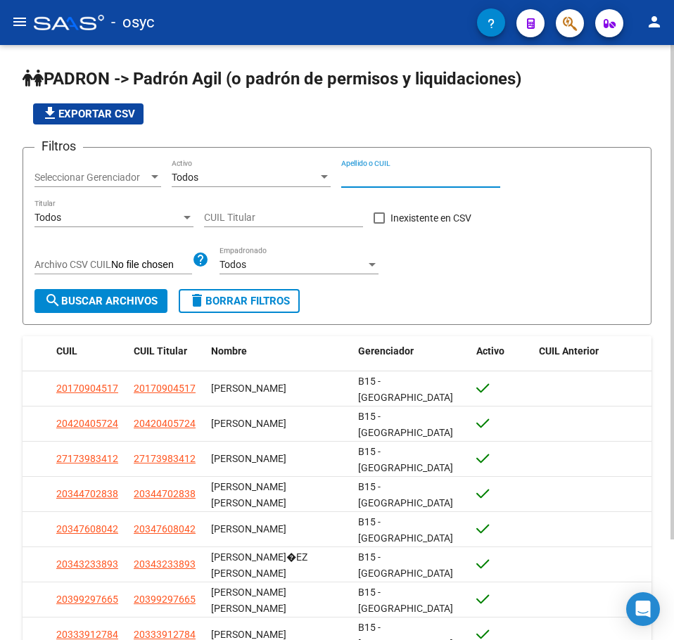
paste input "42802938"
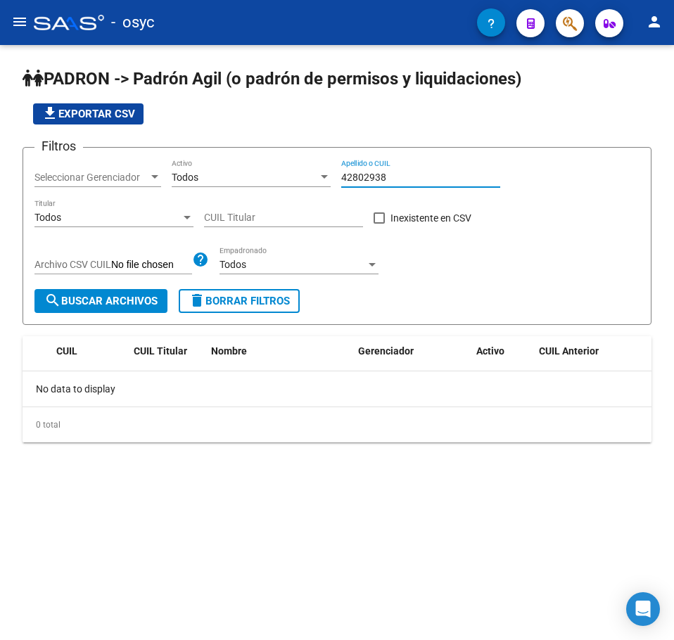
type input "42802938"
drag, startPoint x: 639, startPoint y: 0, endPoint x: 317, endPoint y: 116, distance: 341.8
click at [317, 116] on div "file_download Exportar CSV" at bounding box center [337, 113] width 629 height 21
click at [495, 24] on icon "button" at bounding box center [491, 23] width 7 height 11
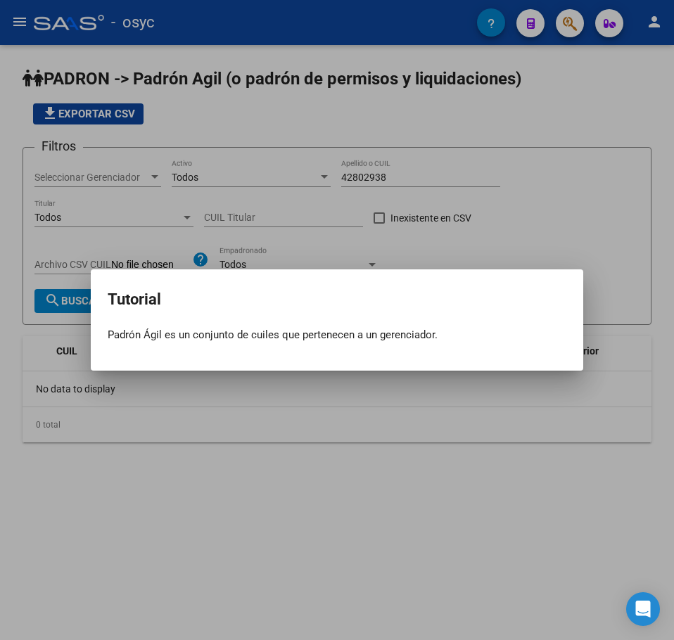
click at [278, 507] on div at bounding box center [337, 320] width 674 height 640
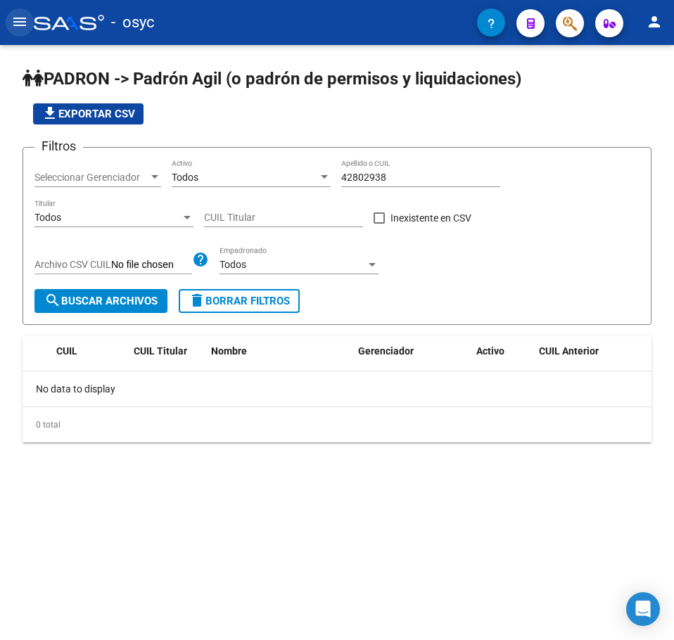
click at [31, 29] on button "menu" at bounding box center [20, 22] width 28 height 28
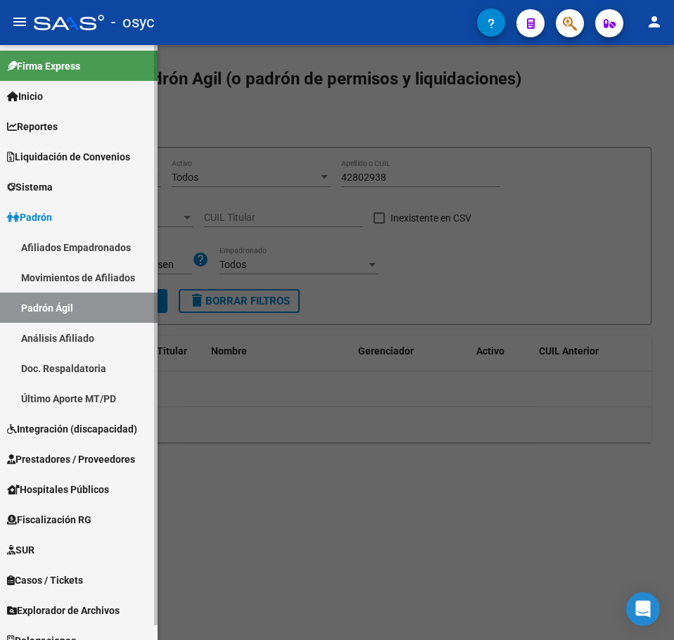
drag, startPoint x: 65, startPoint y: 104, endPoint x: 70, endPoint y: 109, distance: 7.5
click at [65, 104] on link "Inicio" at bounding box center [79, 96] width 158 height 30
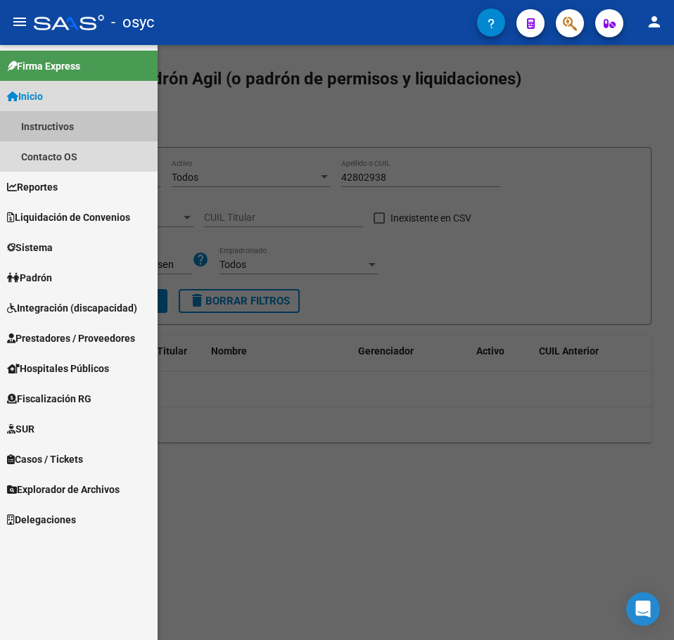
click at [53, 129] on link "Instructivos" at bounding box center [79, 126] width 158 height 30
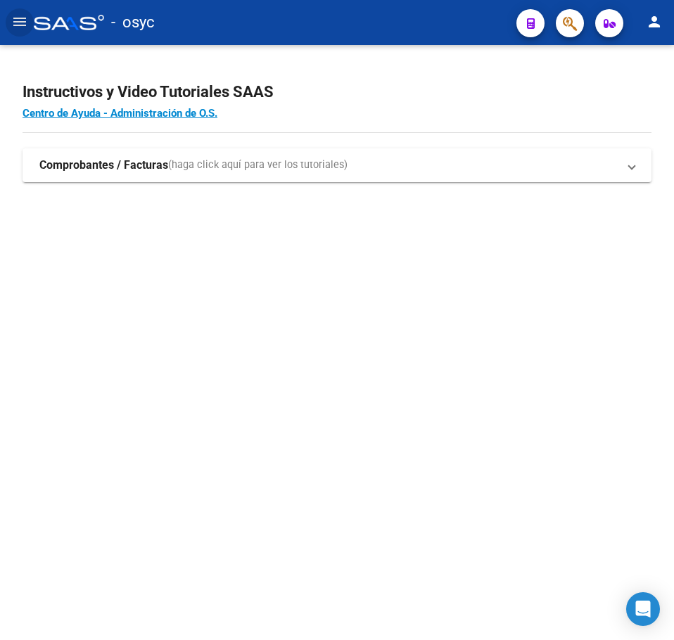
click at [148, 142] on div "Instructivos y Video Tutoriales SAAS Centro de Ayuda - Administración de O.S. C…" at bounding box center [337, 147] width 674 height 205
click at [161, 163] on strong "Comprobantes / Facturas" at bounding box center [103, 165] width 129 height 15
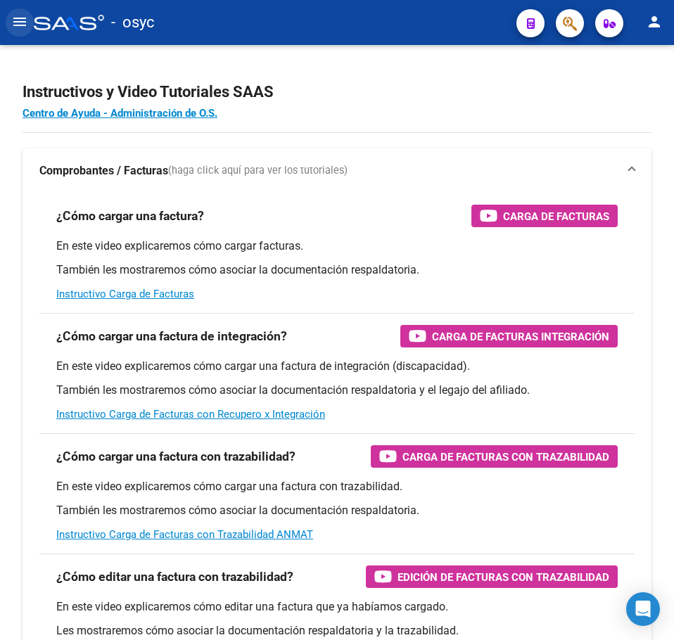
click at [15, 19] on mat-icon "menu" at bounding box center [19, 21] width 17 height 17
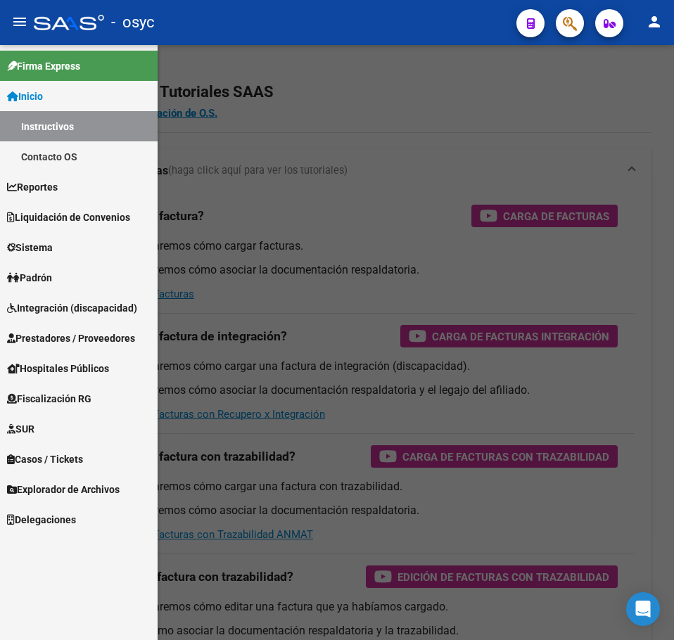
click at [78, 539] on div "Firma Express Inicio Instructivos Contacto OS Reportes Ingresos Devengados Deta…" at bounding box center [79, 342] width 158 height 595
click at [83, 529] on link "Delegaciones" at bounding box center [79, 519] width 158 height 30
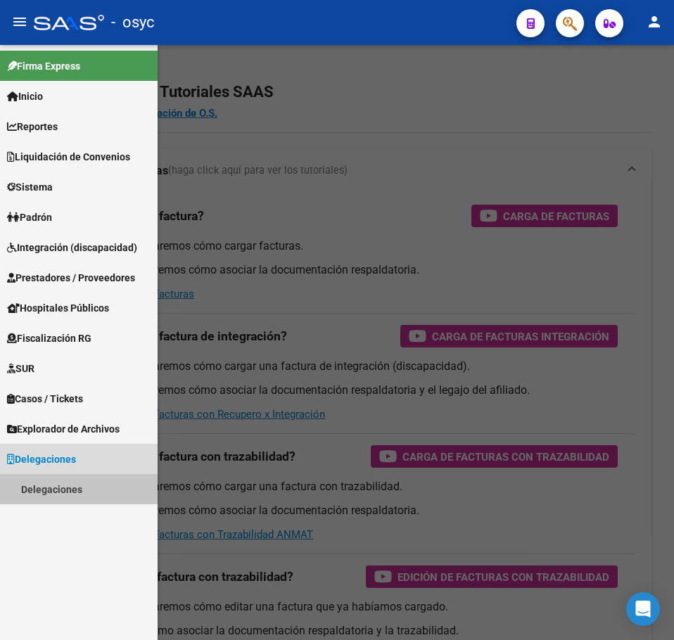
click at [75, 500] on link "Delegaciones" at bounding box center [79, 489] width 158 height 30
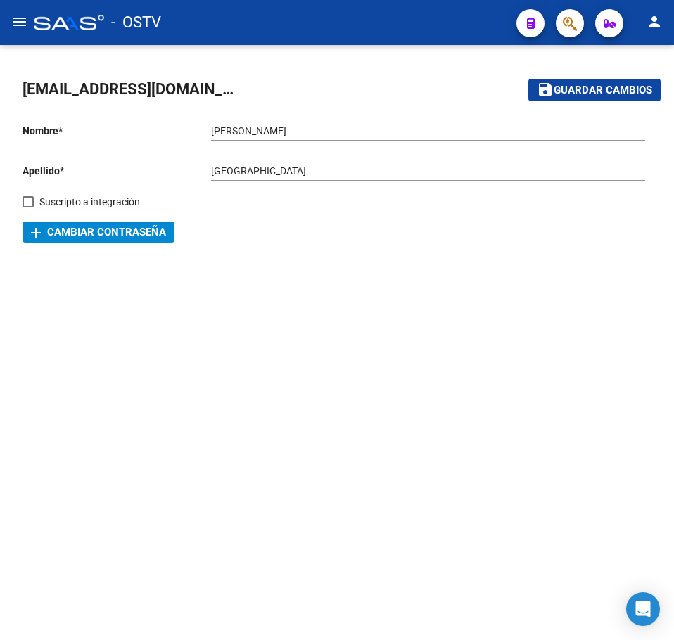
click at [22, 33] on button "menu" at bounding box center [20, 22] width 28 height 28
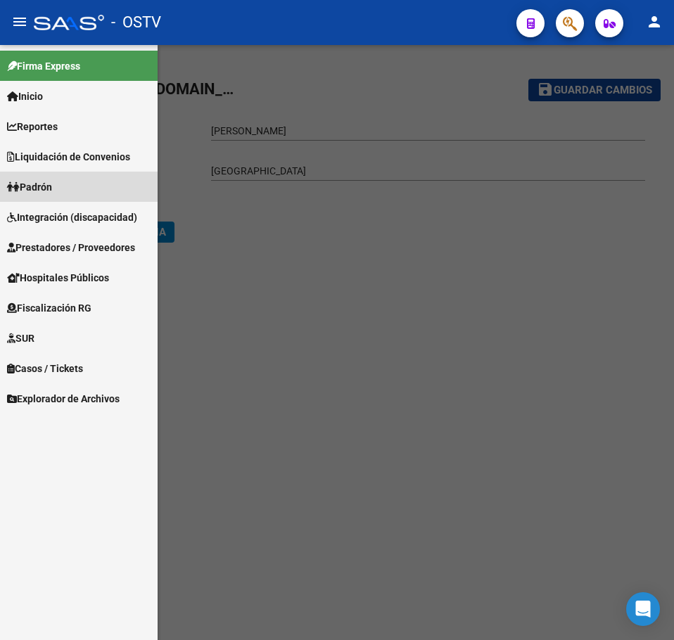
click at [52, 191] on span "Padrón" at bounding box center [29, 186] width 45 height 15
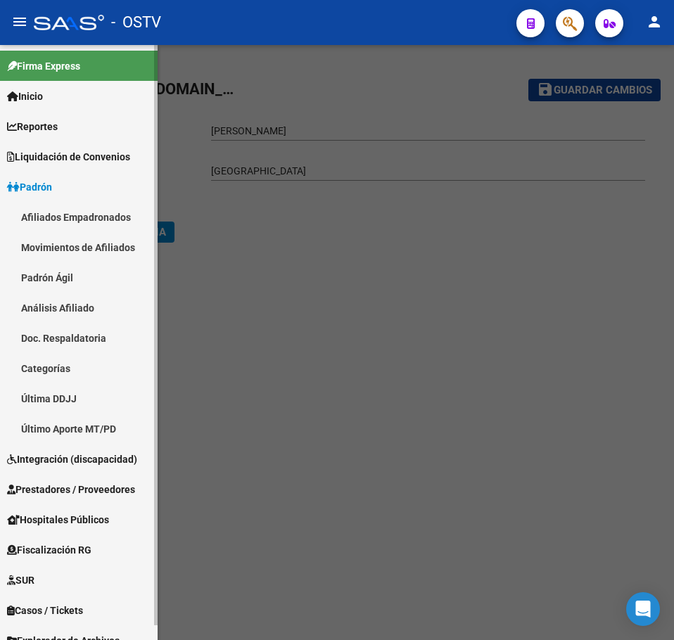
click at [86, 274] on link "Padrón Ágil" at bounding box center [79, 277] width 158 height 30
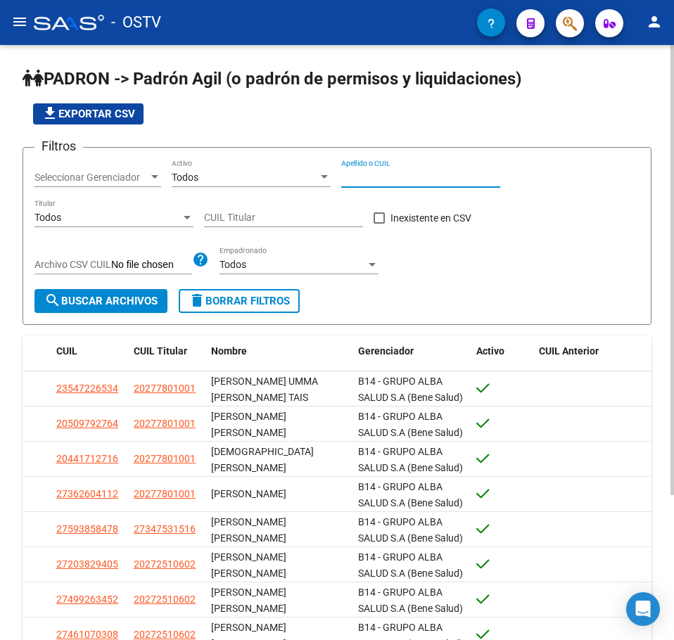
click at [395, 182] on input "Apellido o CUIL" at bounding box center [420, 178] width 159 height 12
paste input "42802938"
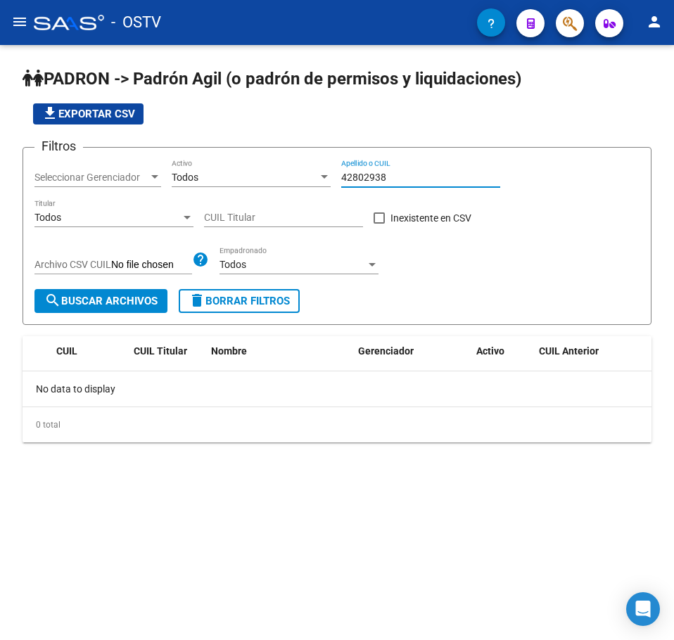
type input "42802938"
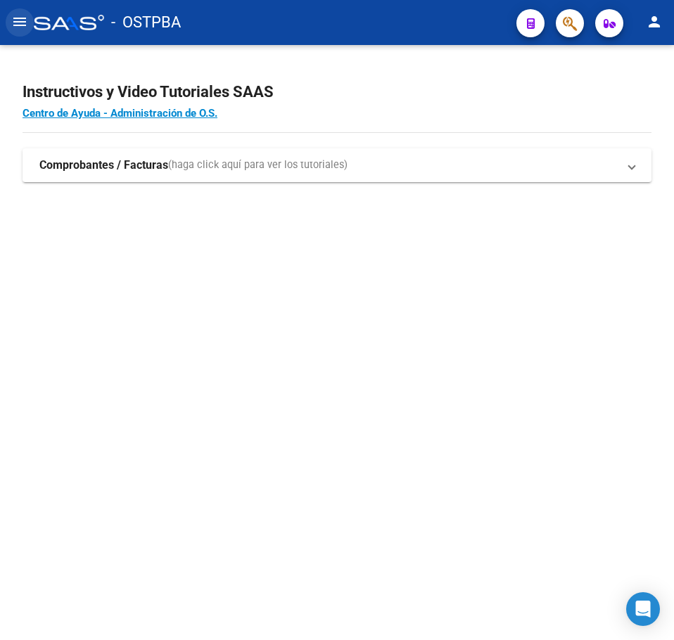
click at [24, 34] on button "menu" at bounding box center [20, 22] width 28 height 28
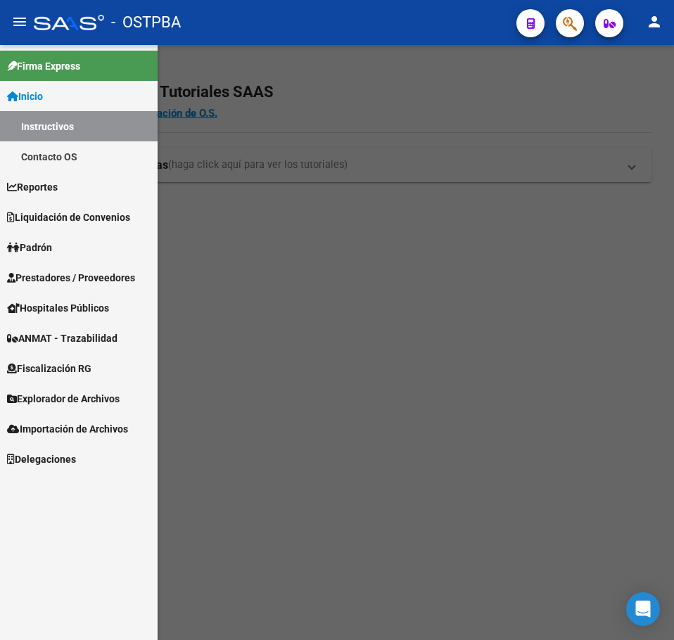
click at [106, 252] on link "Padrón" at bounding box center [79, 247] width 158 height 30
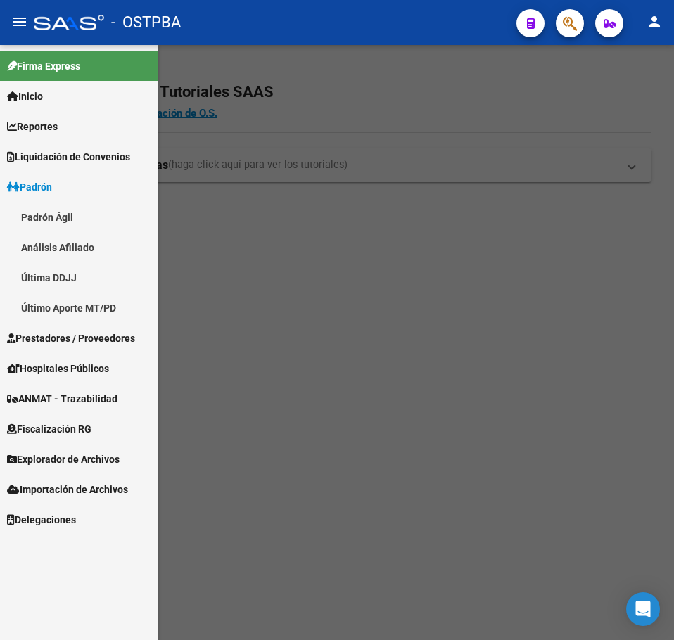
click at [77, 224] on link "Padrón Ágil" at bounding box center [79, 217] width 158 height 30
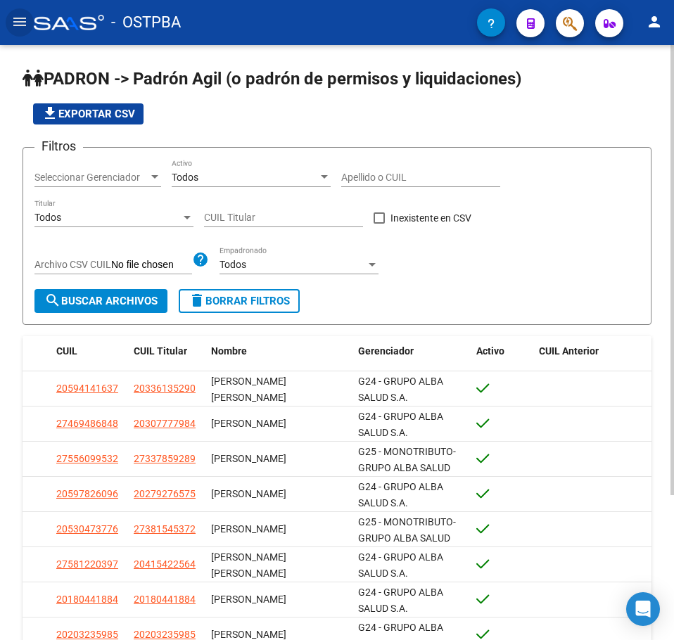
click at [367, 188] on div "Apellido o CUIL" at bounding box center [420, 179] width 159 height 40
click at [368, 177] on input "Apellido o CUIL" at bounding box center [420, 178] width 159 height 12
paste input "42802938"
type input "42802938"
click at [143, 296] on span "search Buscar Archivos" at bounding box center [100, 301] width 113 height 13
